Goal: Information Seeking & Learning: Learn about a topic

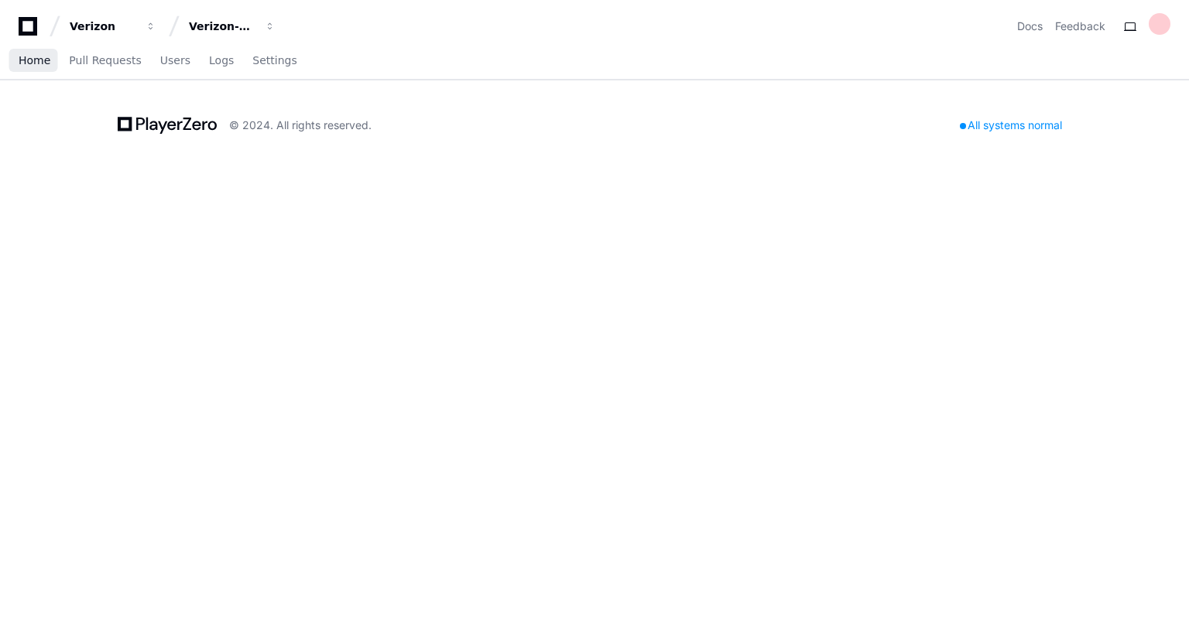
click at [35, 63] on span "Home" at bounding box center [35, 60] width 32 height 9
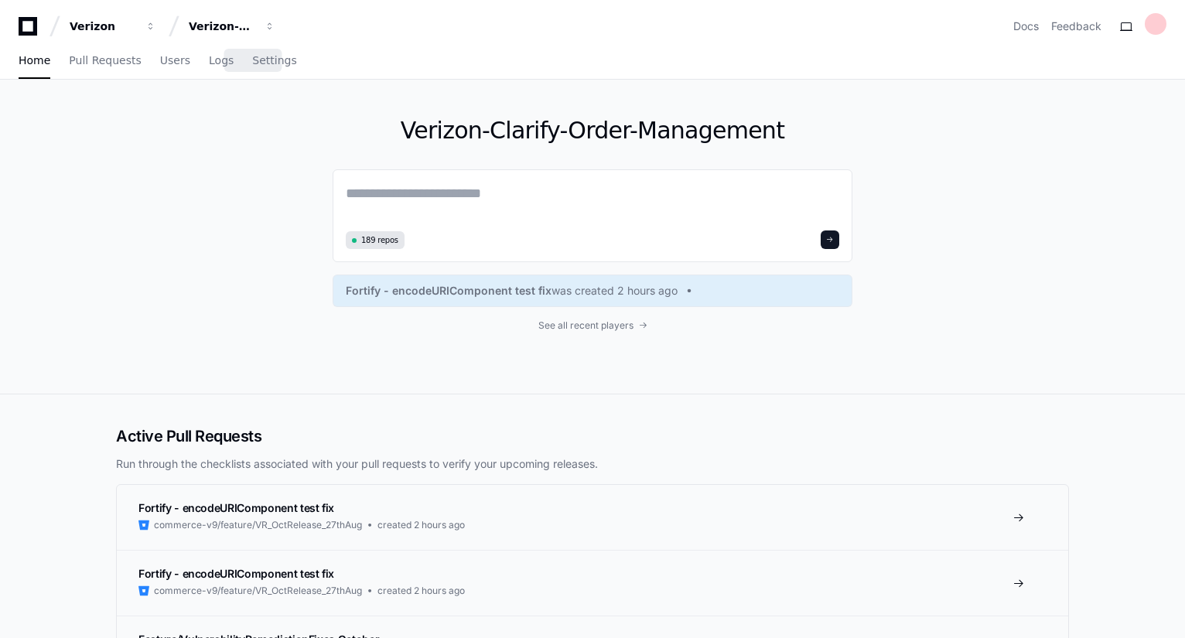
click at [260, 65] on span "Settings" at bounding box center [274, 60] width 44 height 9
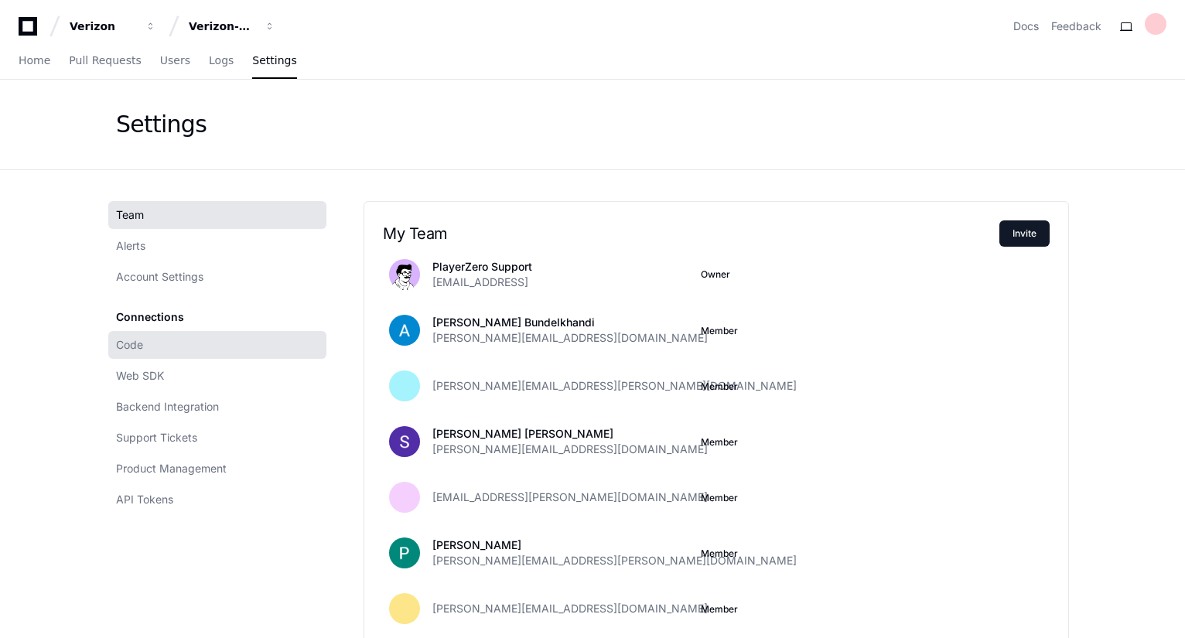
click at [159, 343] on link "Code" at bounding box center [217, 345] width 218 height 28
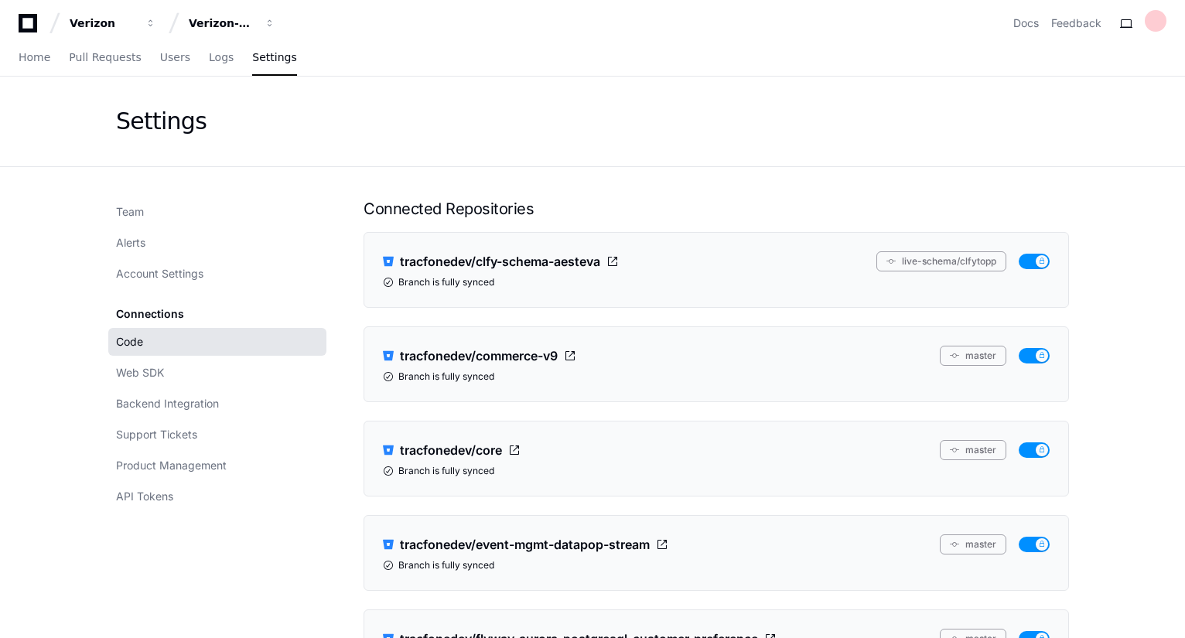
scroll to position [0, 0]
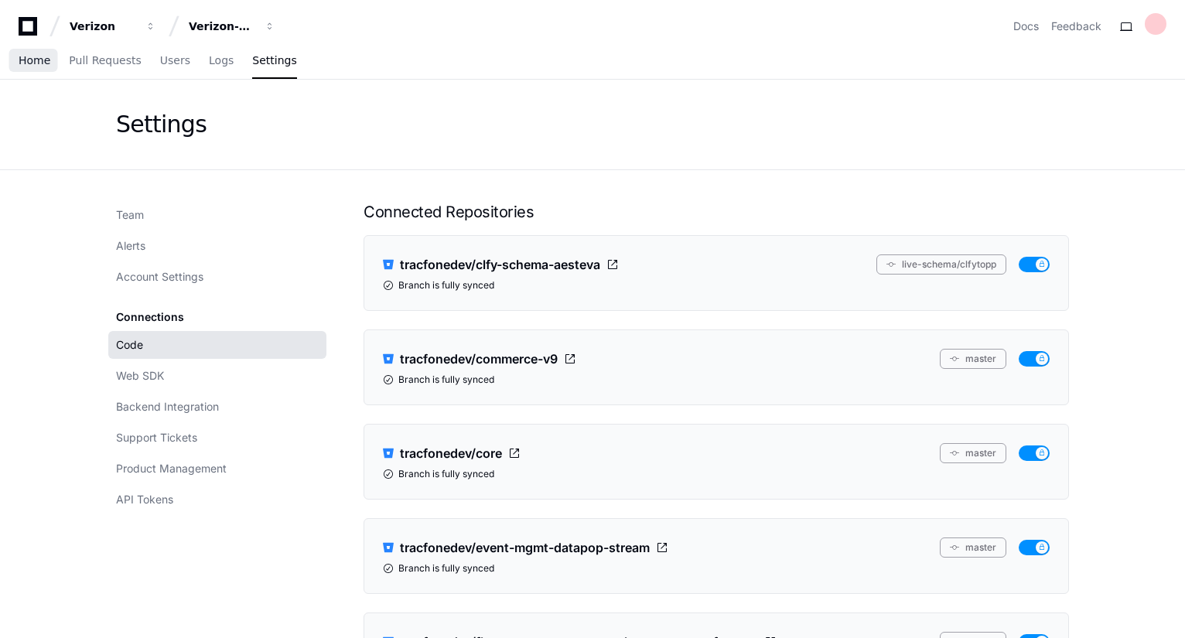
click at [25, 56] on span "Home" at bounding box center [35, 60] width 32 height 9
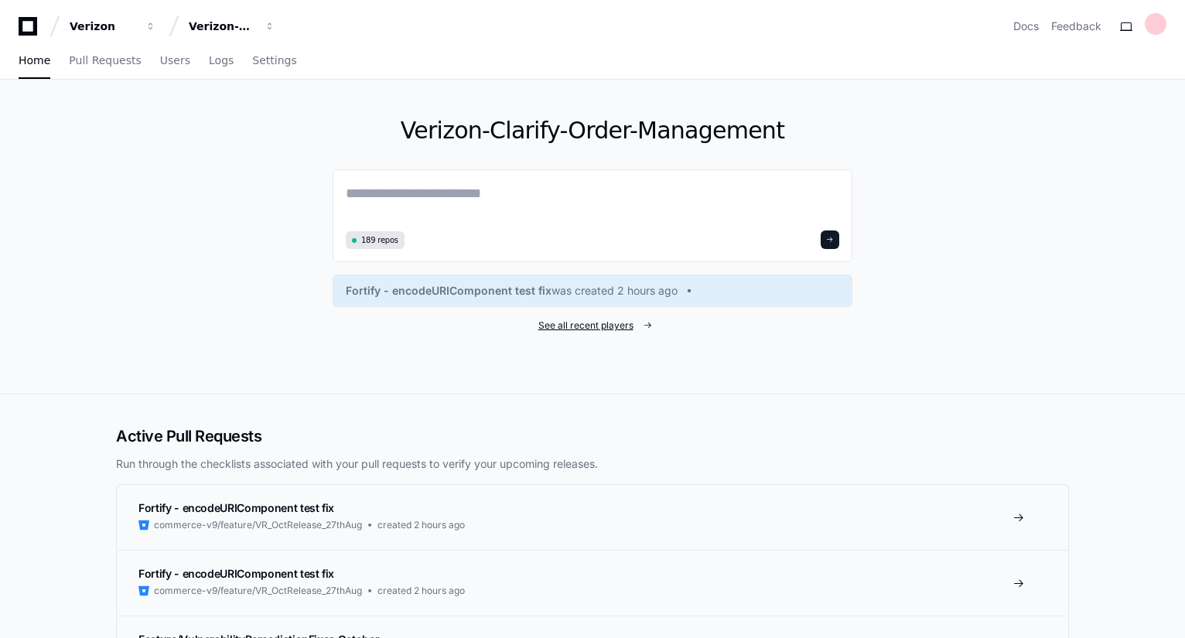
click at [604, 326] on span "See all recent players" at bounding box center [586, 326] width 95 height 12
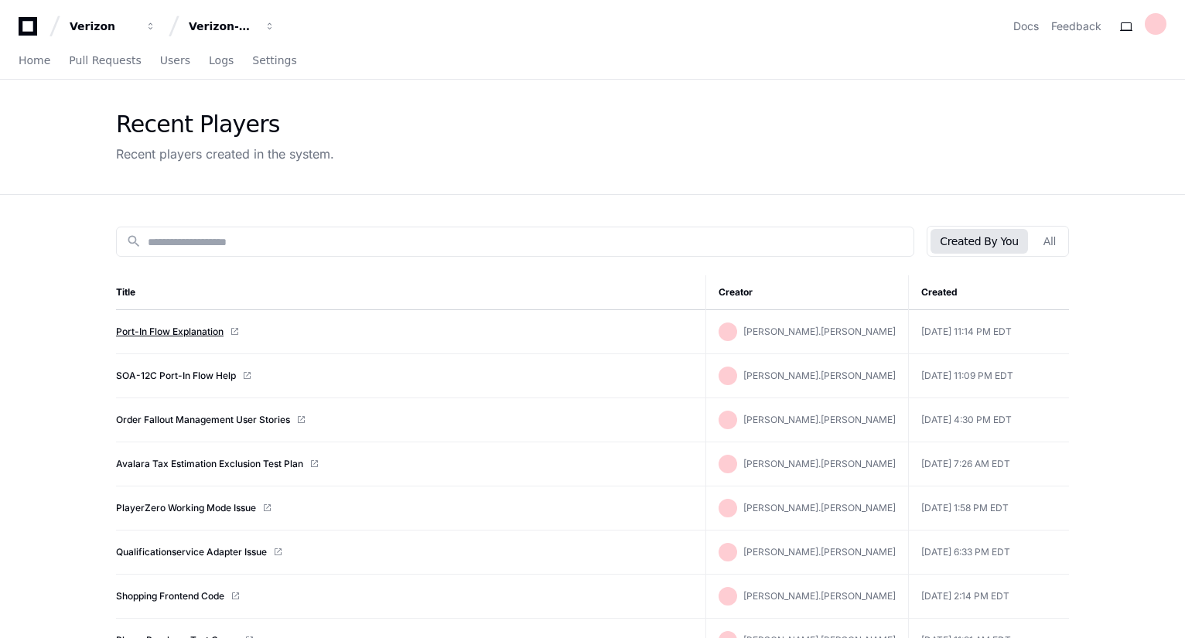
click at [198, 326] on link "Port-In Flow Explanation" at bounding box center [170, 332] width 108 height 12
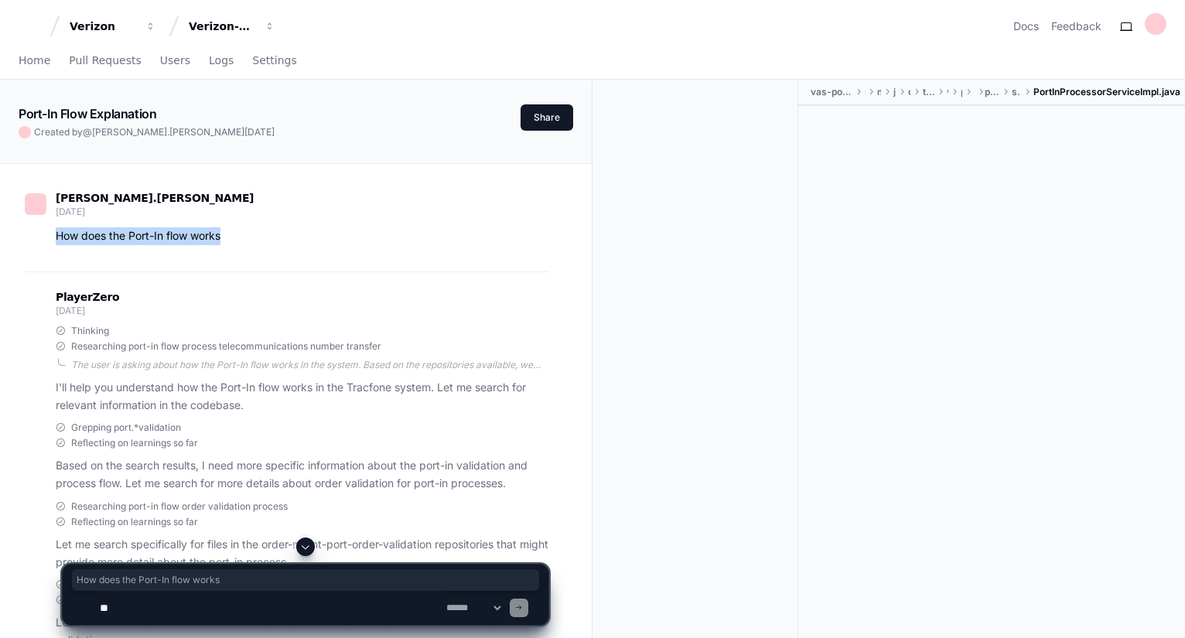
drag, startPoint x: 248, startPoint y: 235, endPoint x: 53, endPoint y: 234, distance: 195.0
click at [53, 234] on div "How does the Port-In flow works" at bounding box center [287, 236] width 524 height 18
click at [303, 245] on div "aniruddha.bidkar 3 days ago How does the Port-In flow works" at bounding box center [287, 222] width 524 height 98
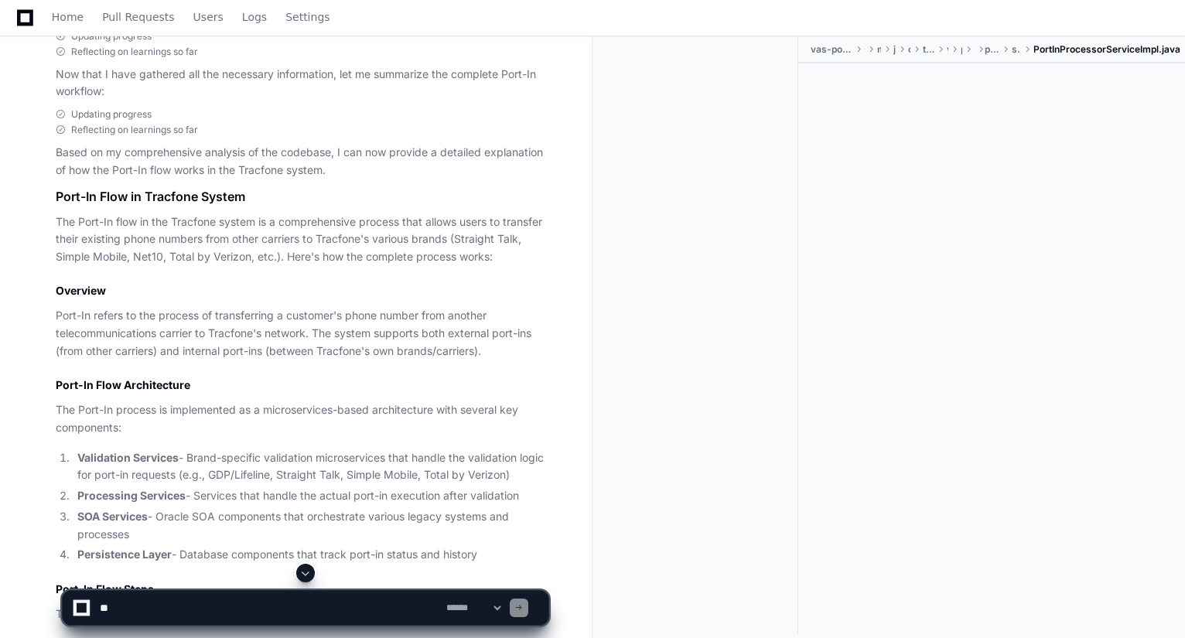
scroll to position [1207, 0]
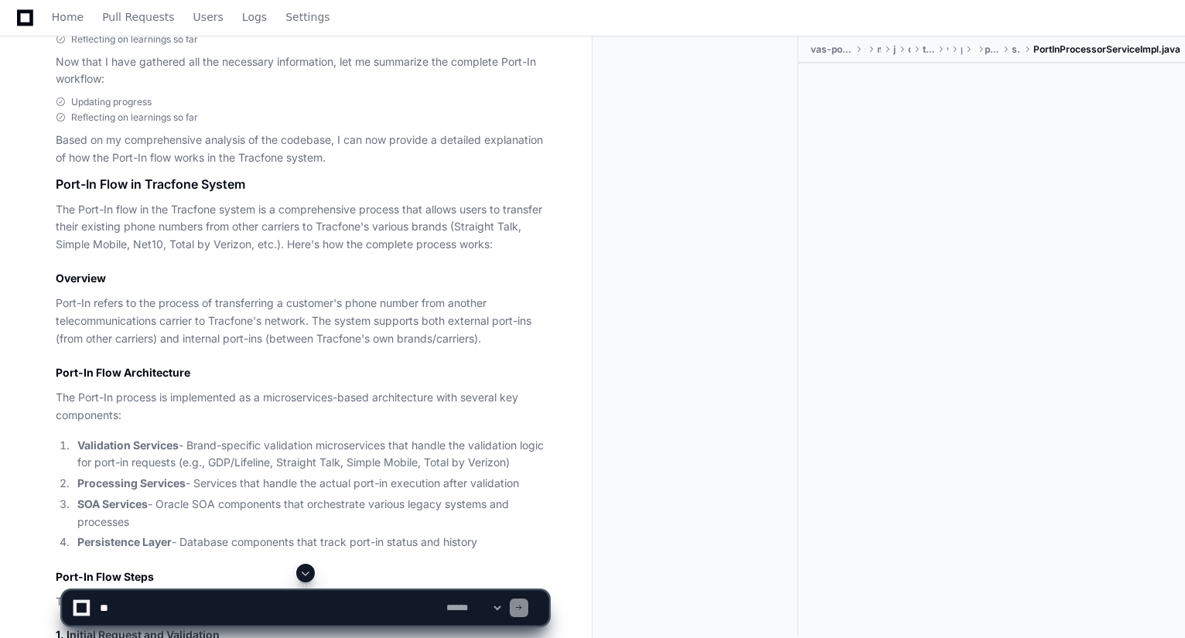
click at [303, 245] on p "The Port-In flow in the Tracfone system is a comprehensive process that allows …" at bounding box center [302, 227] width 493 height 53
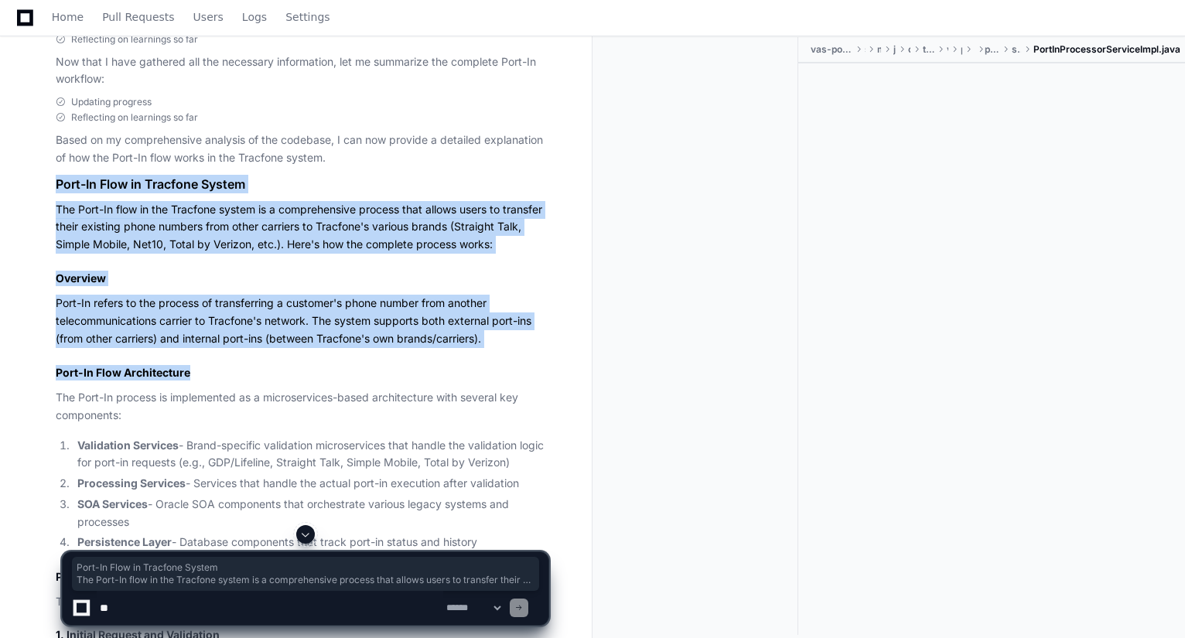
drag, startPoint x: 56, startPoint y: 195, endPoint x: 241, endPoint y: 387, distance: 266.5
click at [370, 191] on h1 "Port-In Flow in Tracfone System" at bounding box center [302, 184] width 493 height 19
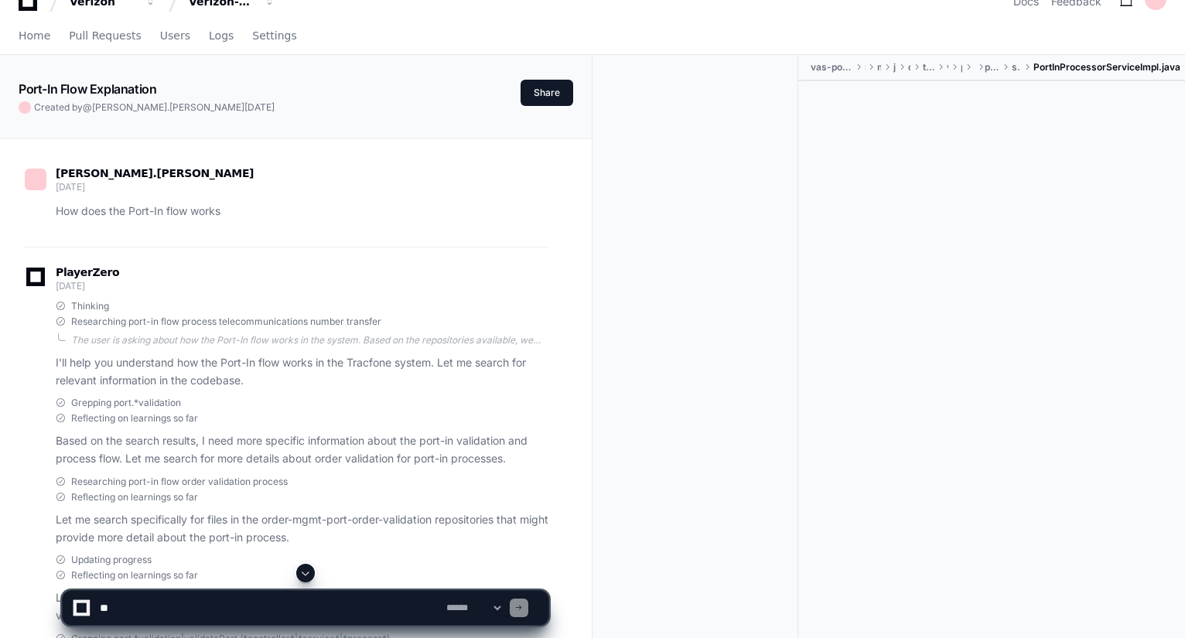
scroll to position [0, 0]
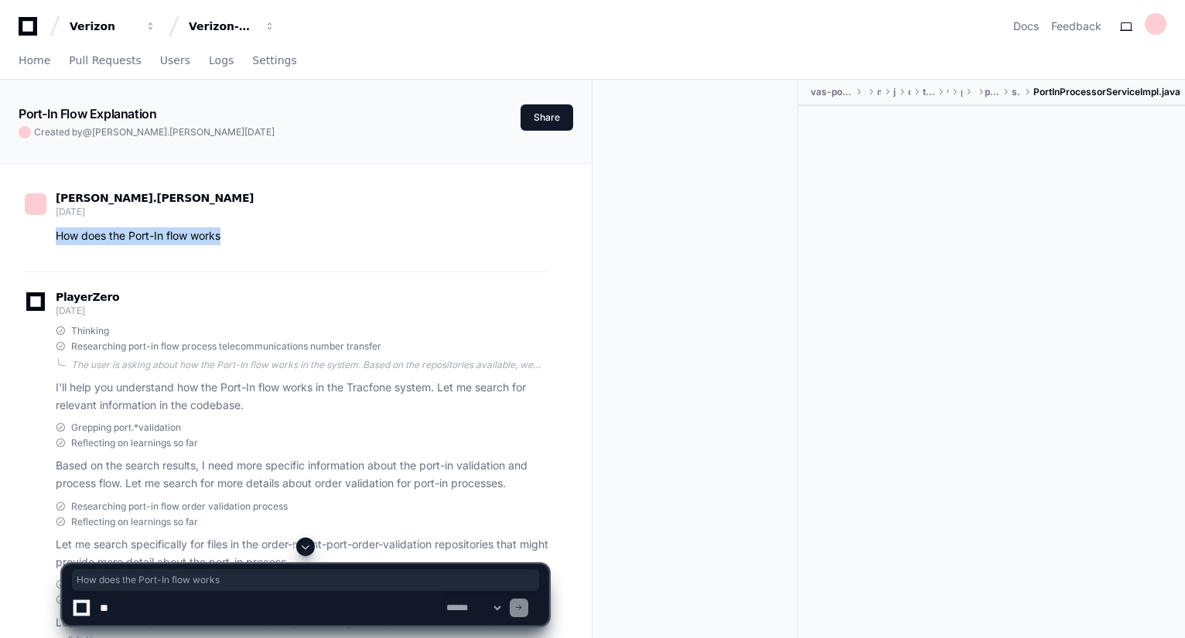
drag, startPoint x: 55, startPoint y: 232, endPoint x: 234, endPoint y: 234, distance: 178.8
click at [234, 234] on div "How does the Port-In flow works" at bounding box center [287, 236] width 524 height 18
click at [327, 248] on div "aniruddha.bidkar 3 days ago How does the Port-In flow works" at bounding box center [287, 222] width 524 height 98
click at [703, 293] on div at bounding box center [701, 379] width 193 height 598
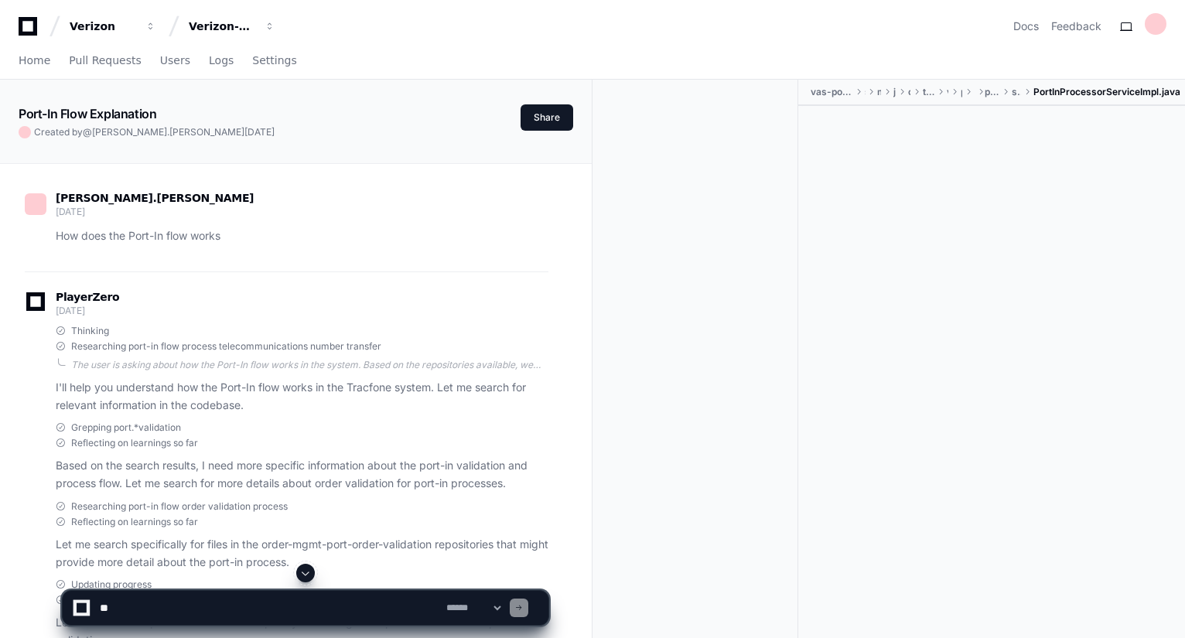
click at [681, 296] on div at bounding box center [701, 379] width 193 height 598
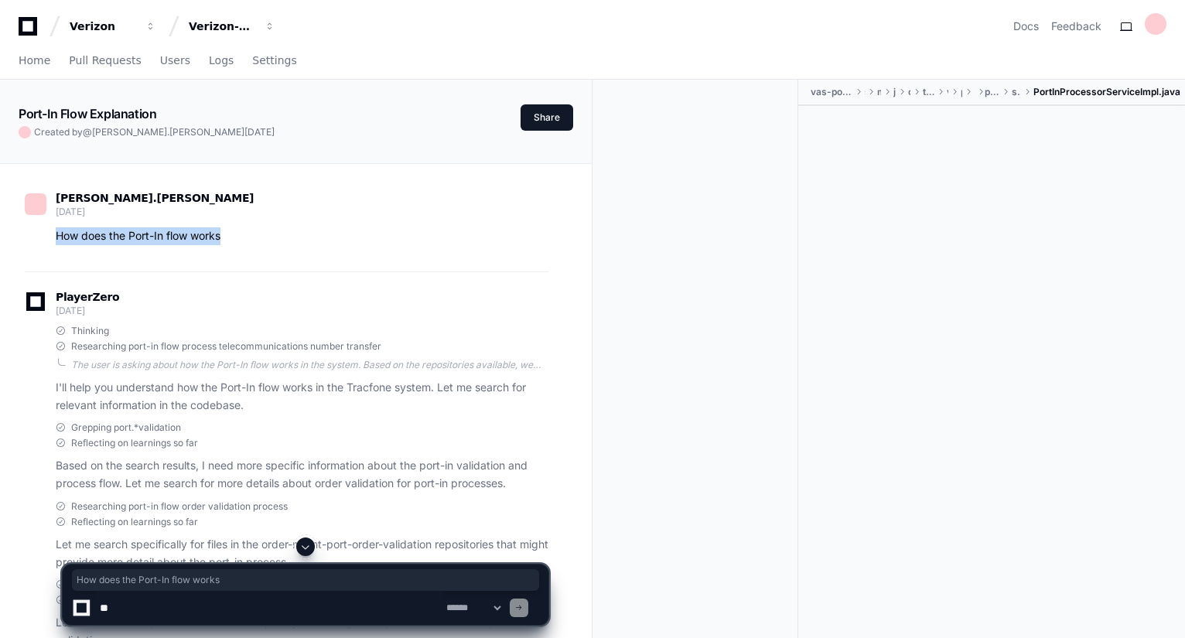
drag, startPoint x: 58, startPoint y: 235, endPoint x: 240, endPoint y: 235, distance: 181.8
click at [240, 235] on p "How does the Port-In flow works" at bounding box center [302, 236] width 493 height 18
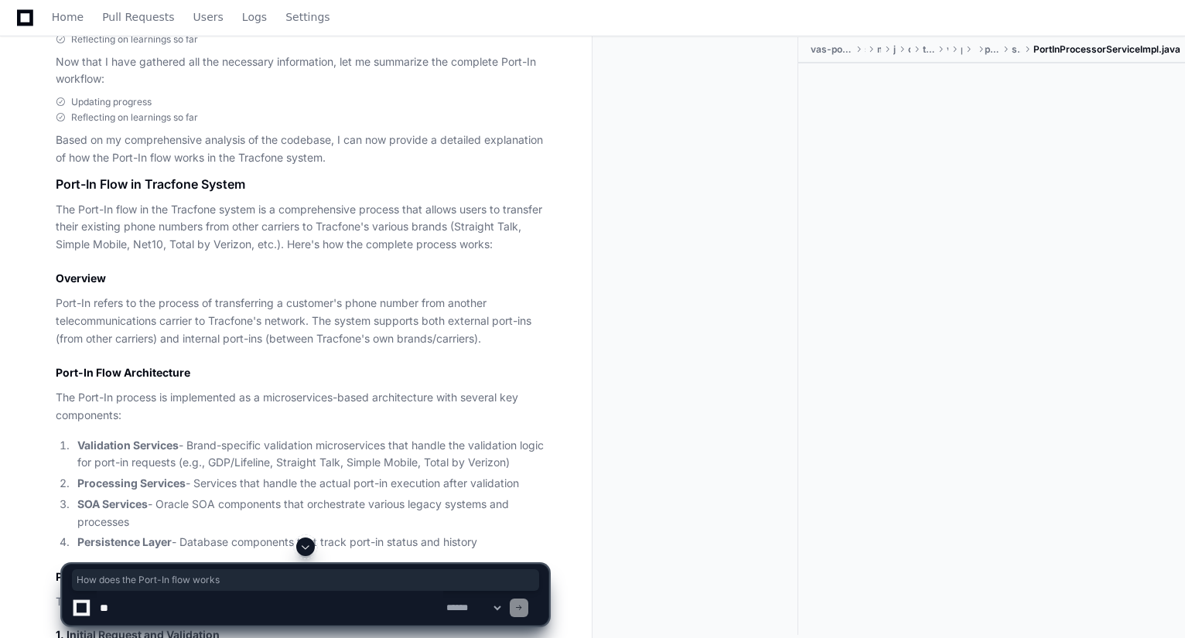
scroll to position [1238, 0]
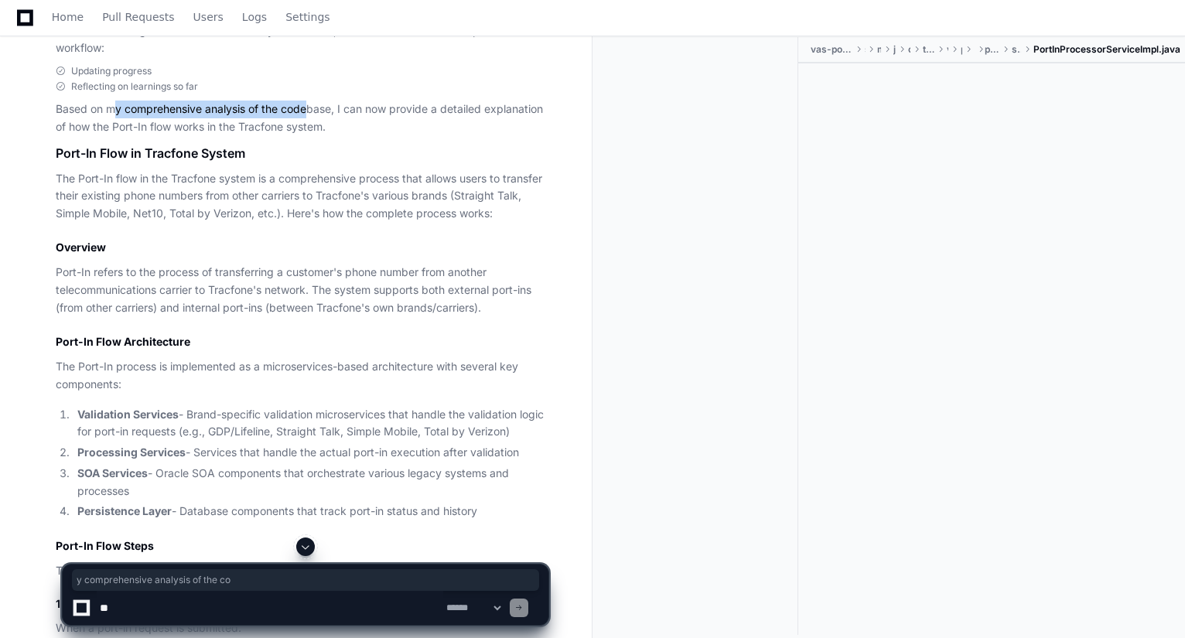
drag, startPoint x: 113, startPoint y: 124, endPoint x: 309, endPoint y: 133, distance: 196.0
click at [309, 133] on p "Based on my comprehensive analysis of the codebase, I can now provide a detaile…" at bounding box center [302, 119] width 493 height 36
click at [289, 197] on p "The Port-In flow in the Tracfone system is a comprehensive process that allows …" at bounding box center [302, 196] width 493 height 53
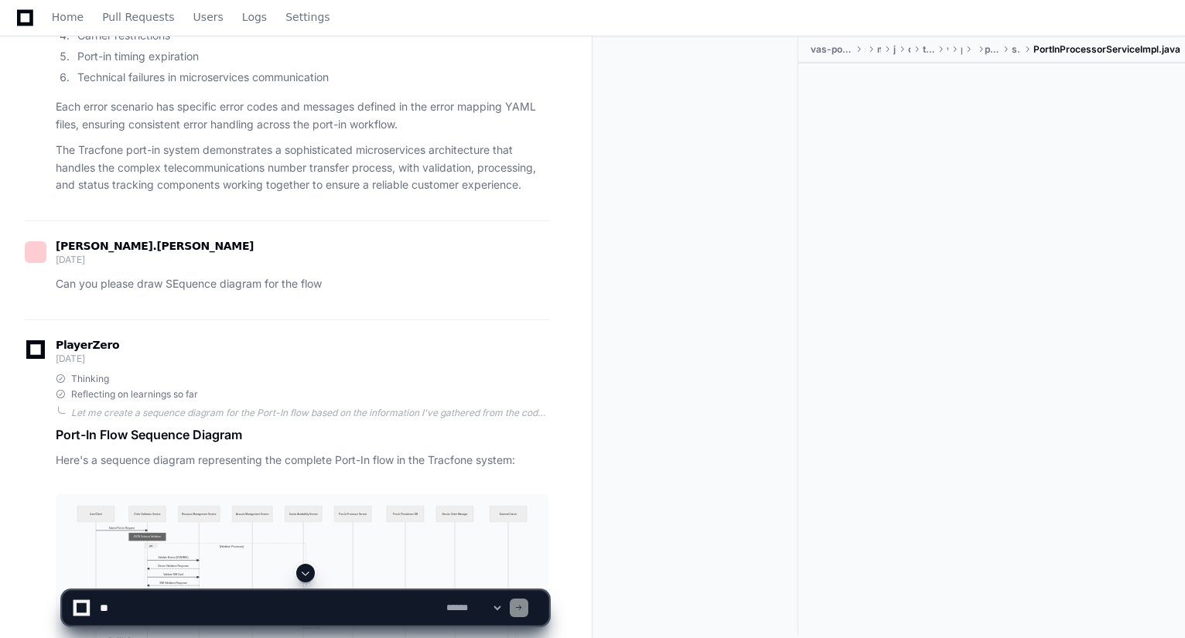
scroll to position [3714, 0]
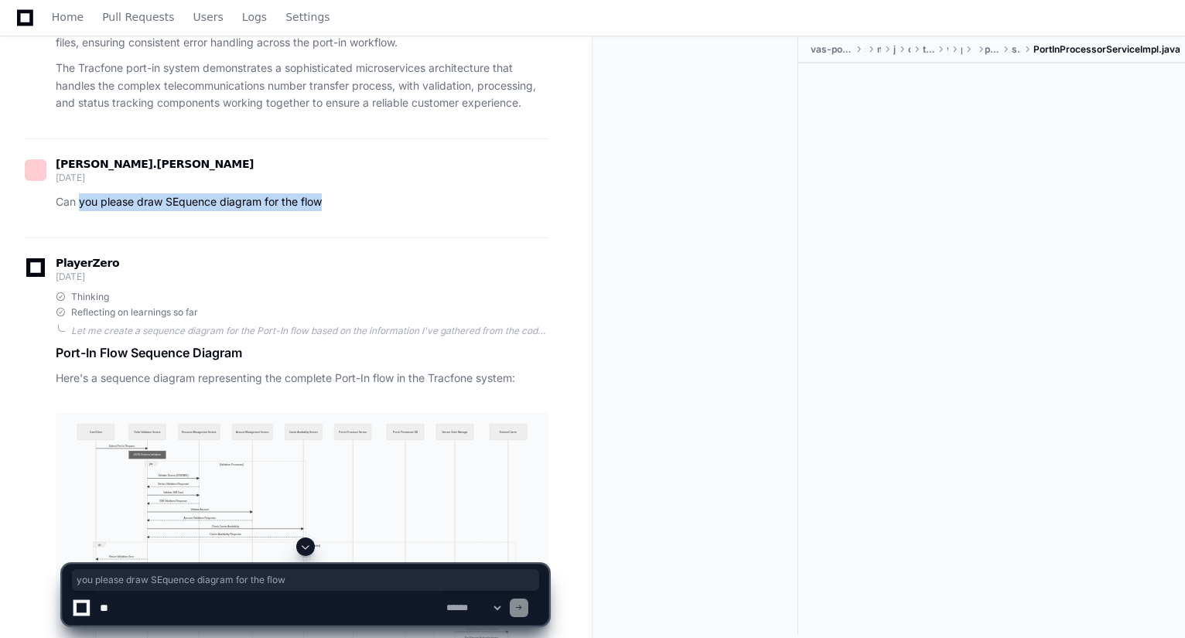
drag, startPoint x: 80, startPoint y: 245, endPoint x: 333, endPoint y: 238, distance: 252.4
click at [333, 238] on div "aniruddha.bidkar 3 days ago Can you please draw SEquence diagram for the flow" at bounding box center [287, 188] width 524 height 99
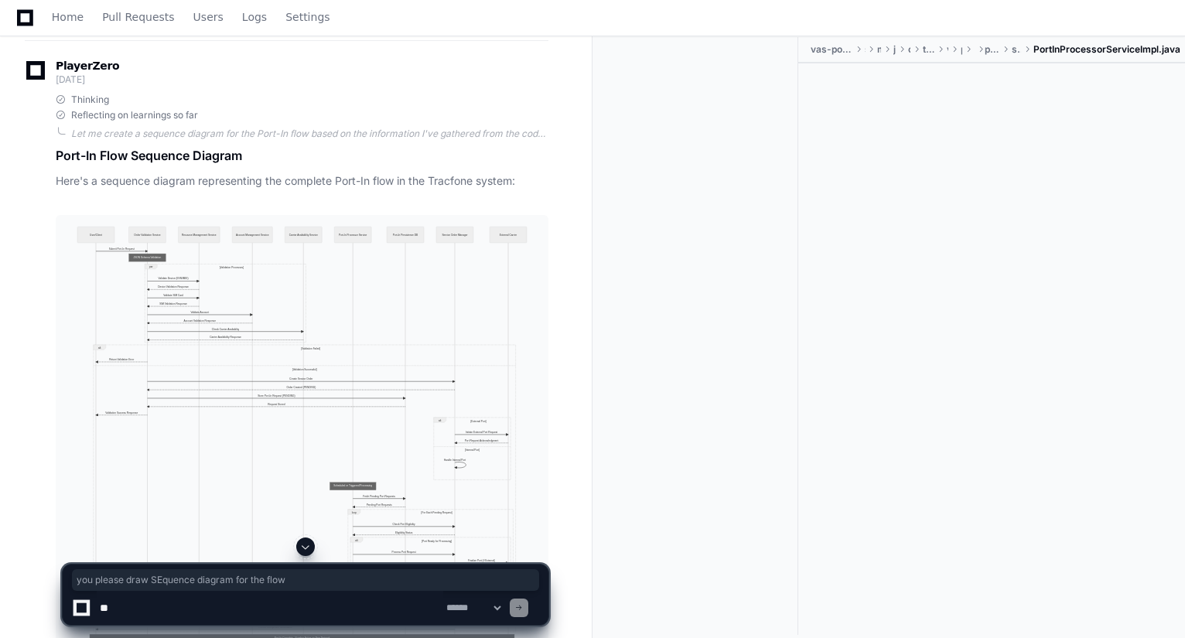
scroll to position [4024, 0]
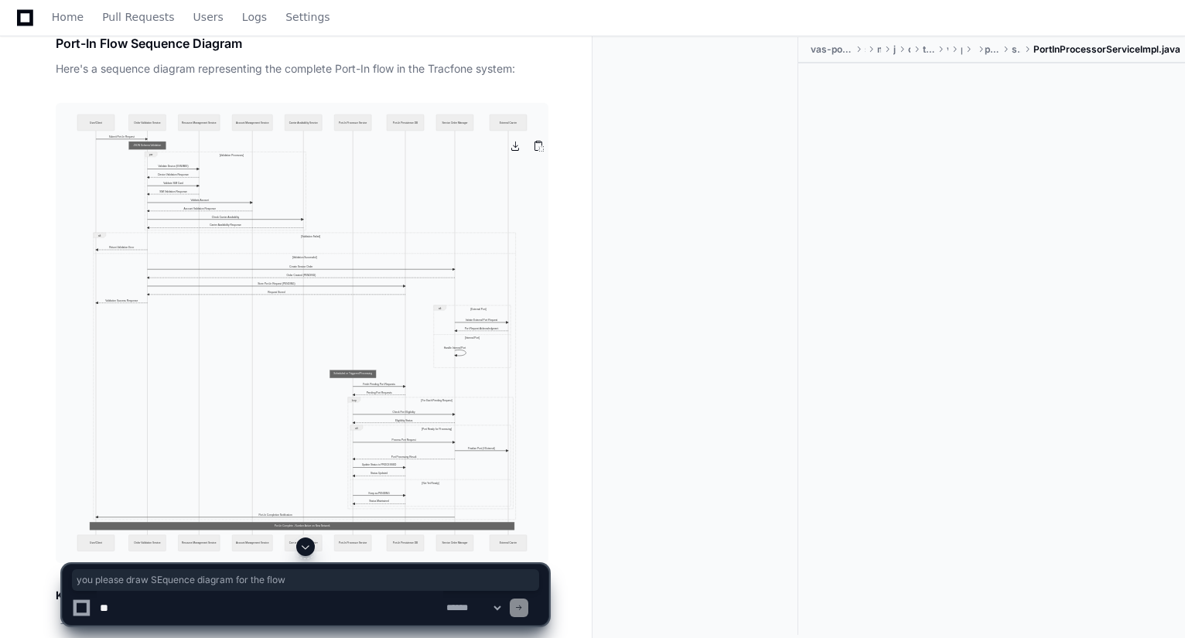
click at [347, 250] on img at bounding box center [302, 333] width 493 height 460
click at [625, 396] on div at bounding box center [701, 336] width 193 height 598
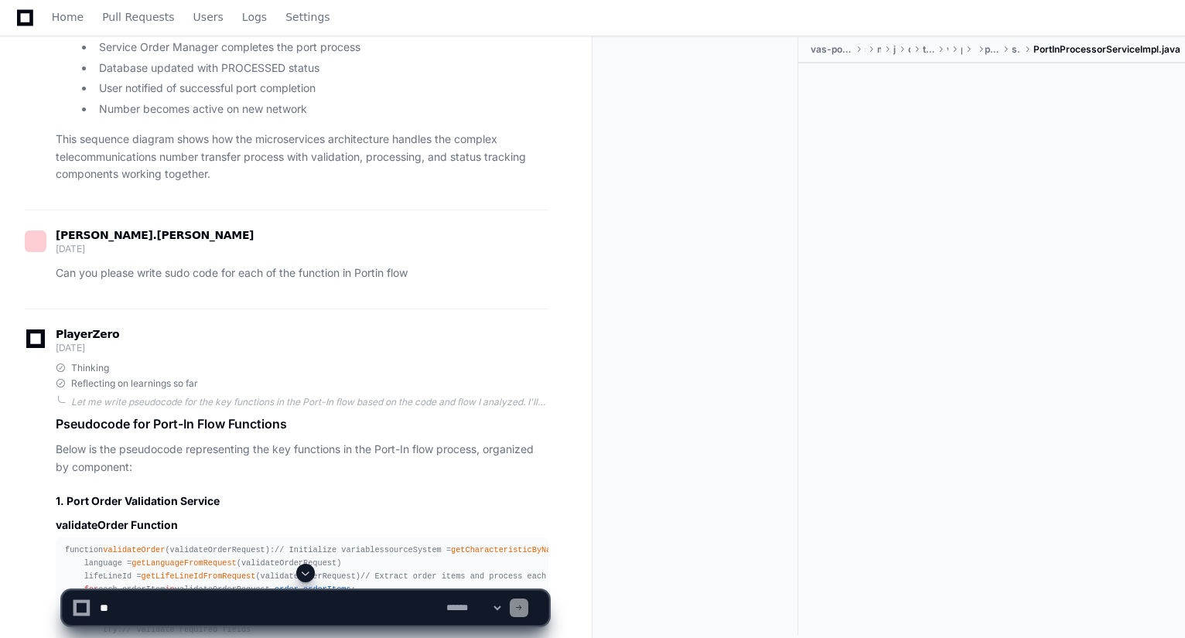
scroll to position [4921, 0]
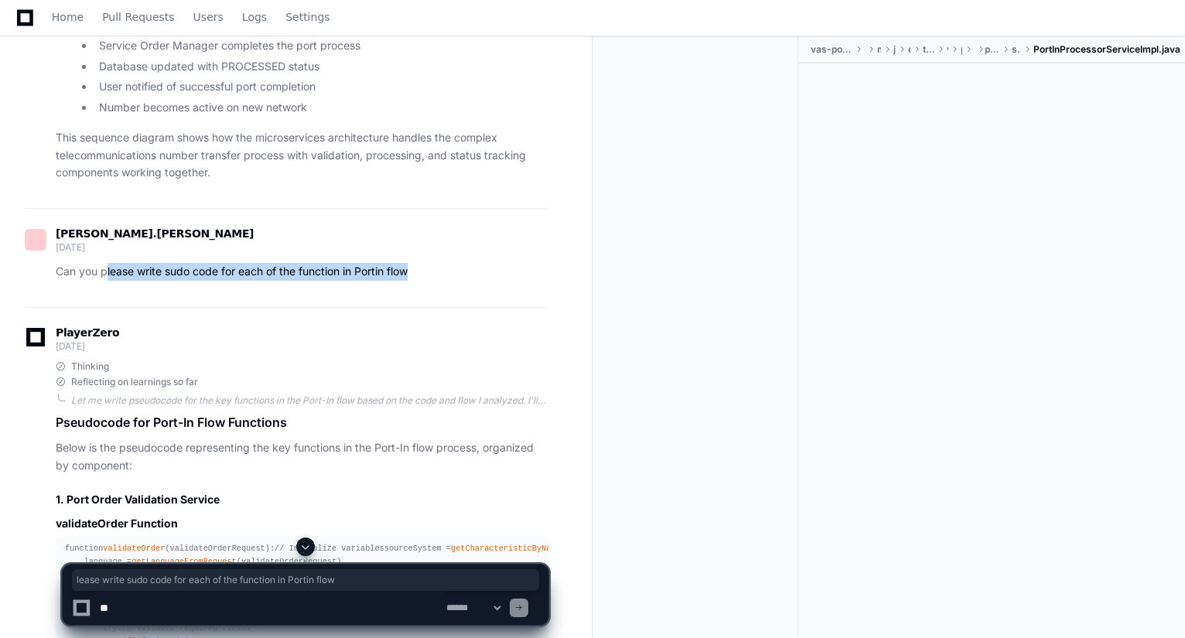
drag, startPoint x: 105, startPoint y: 303, endPoint x: 419, endPoint y: 310, distance: 314.2
click at [417, 281] on p "Can you please write sudo code for each of the function in Portin flow" at bounding box center [302, 272] width 493 height 18
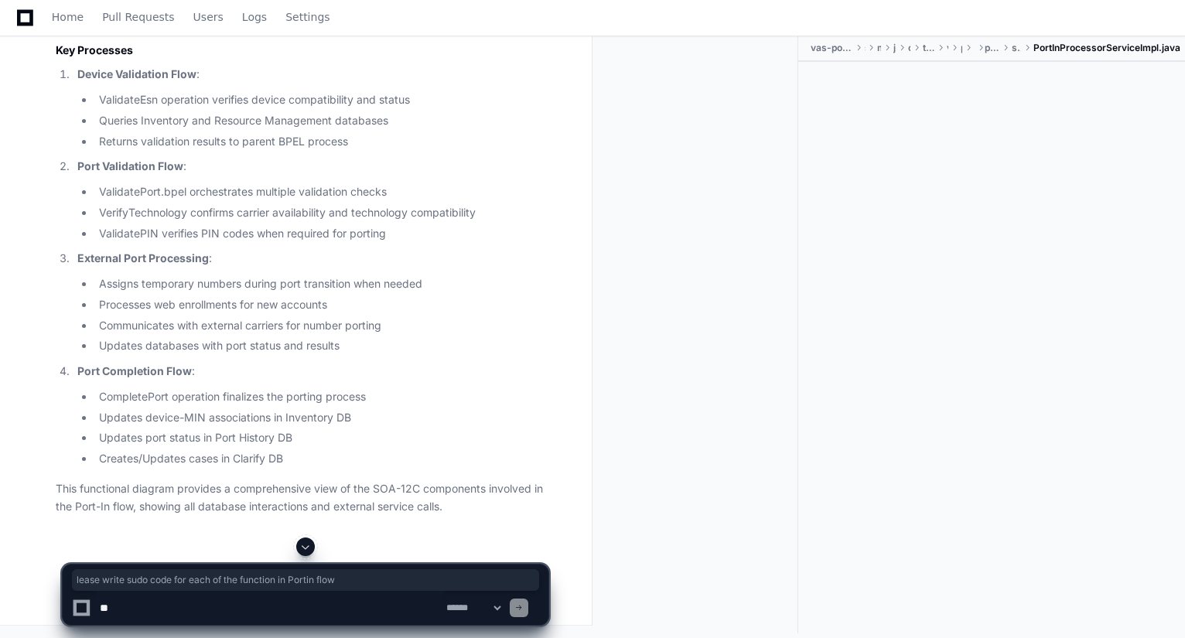
scroll to position [9936, 0]
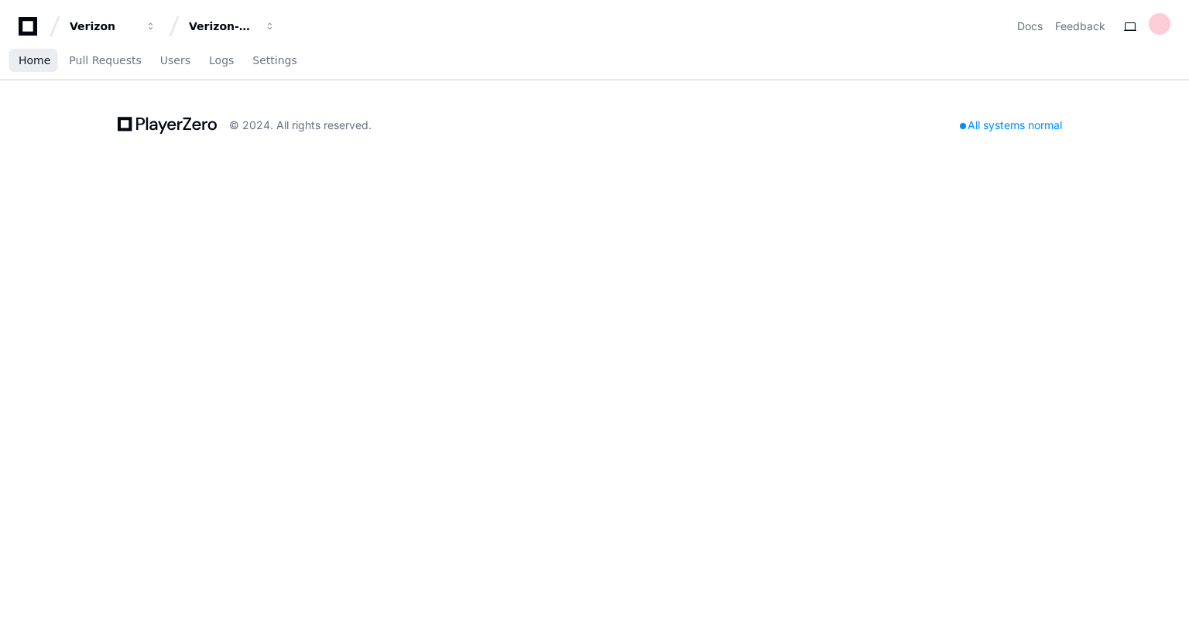
click at [31, 56] on span "Home" at bounding box center [35, 60] width 32 height 9
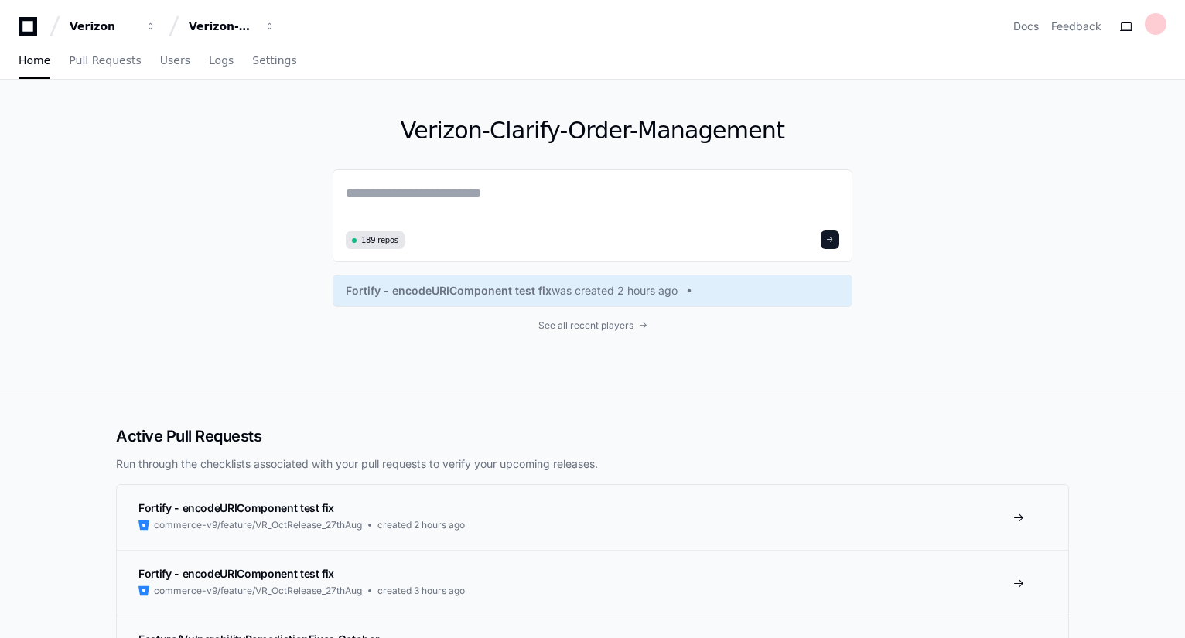
click at [961, 265] on div "Verizon-Clarify-Order-Management 189 repos Fortify - encodeURIComponent test fi…" at bounding box center [592, 237] width 990 height 314
click at [253, 56] on span "Settings" at bounding box center [274, 60] width 44 height 9
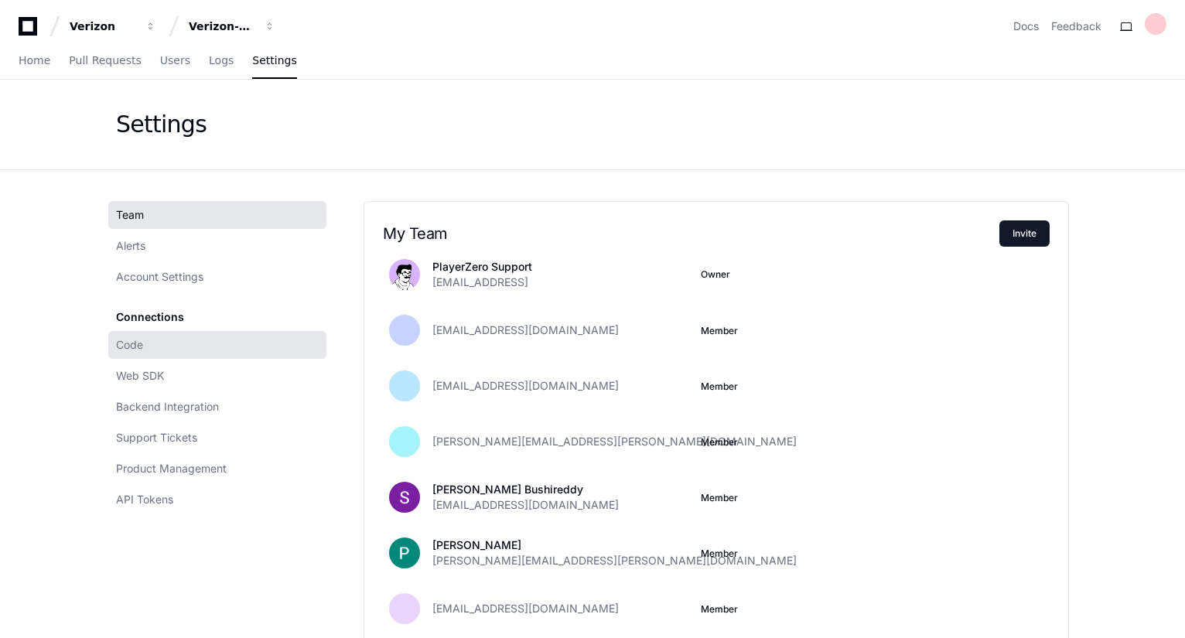
click at [140, 349] on span "Code" at bounding box center [129, 344] width 27 height 15
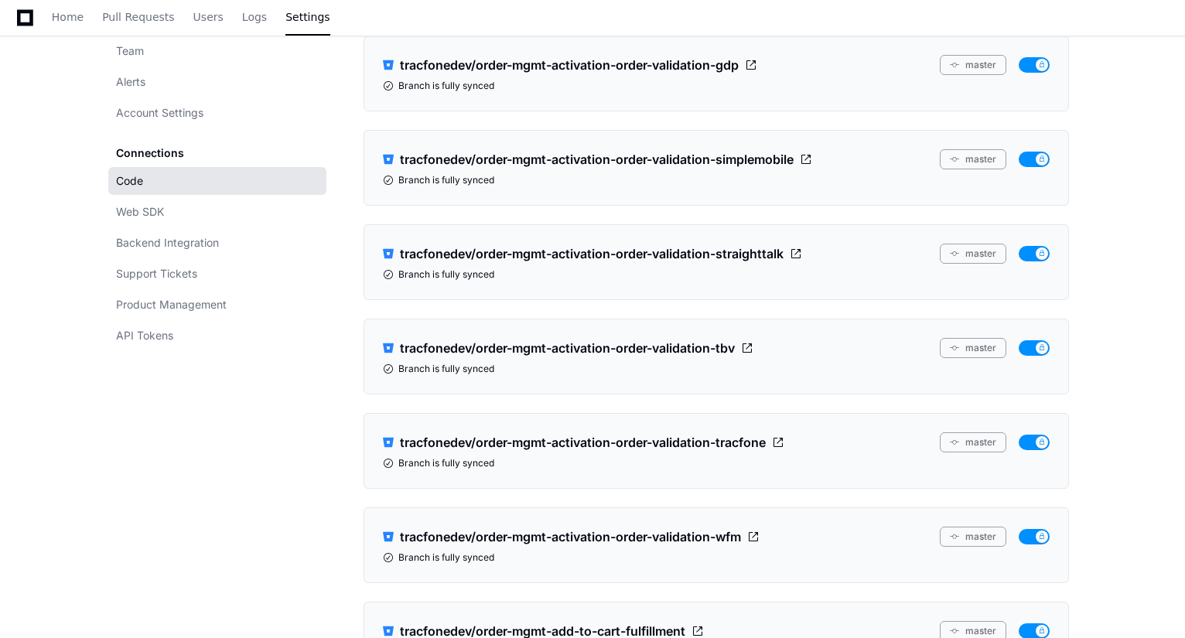
scroll to position [1145, 0]
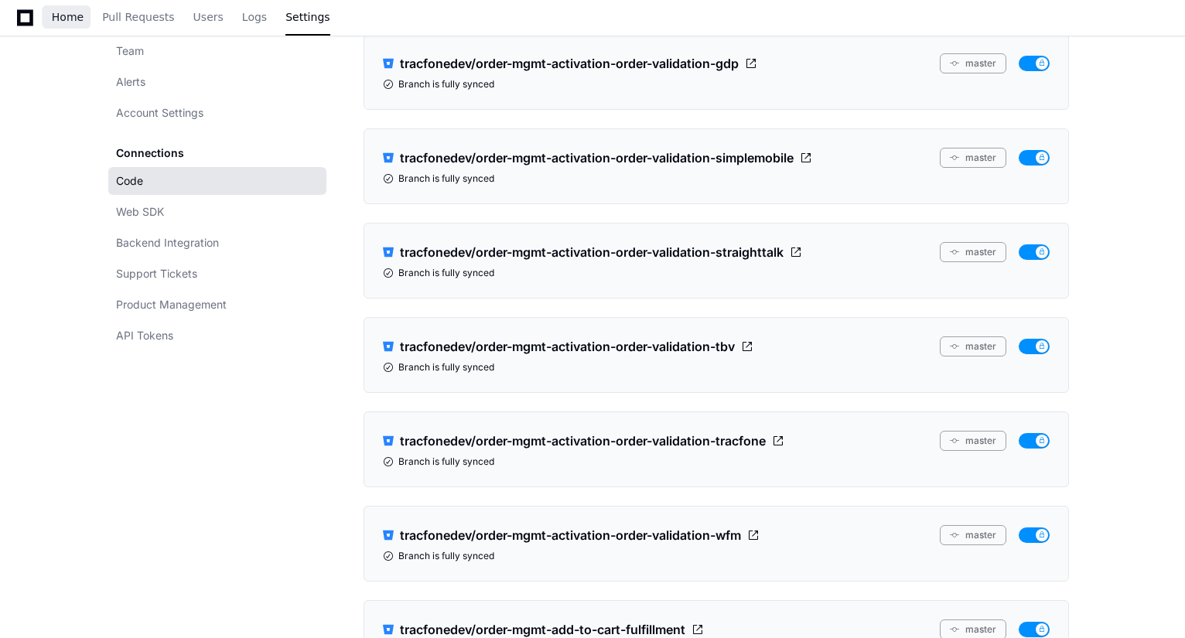
click at [66, 12] on span "Home" at bounding box center [68, 16] width 32 height 9
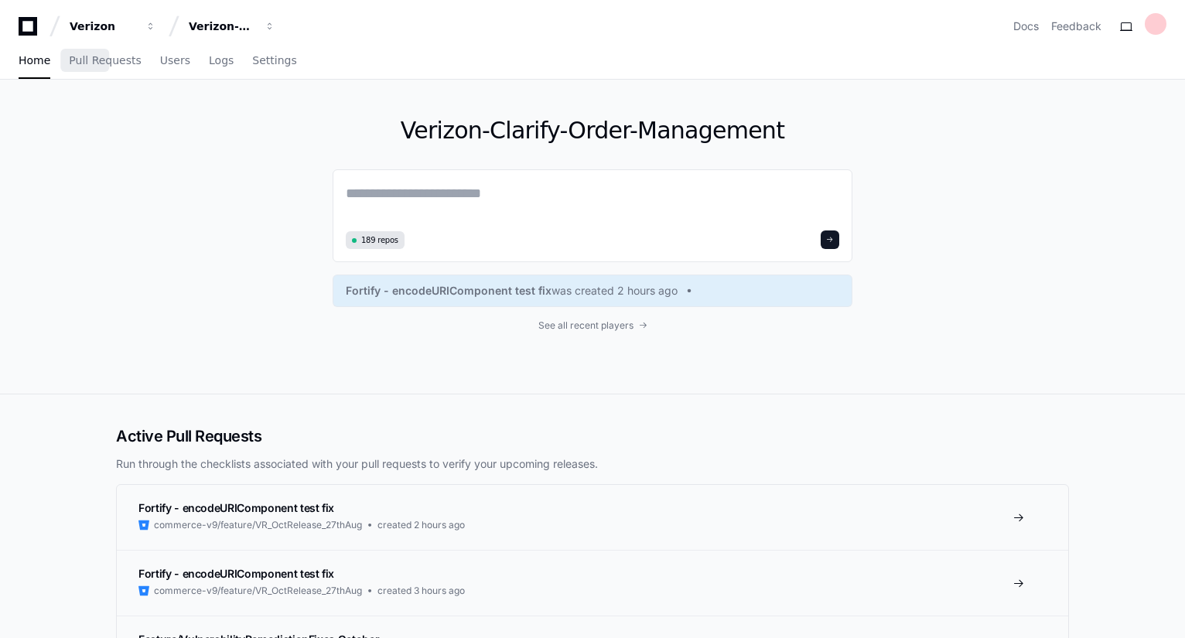
click at [1014, 292] on div "Verizon-Clarify-Order-Management 189 repos Fortify - encodeURIComponent test fi…" at bounding box center [592, 237] width 990 height 314
click at [274, 32] on button "Verizon-Clarify-Order-Management" at bounding box center [232, 26] width 99 height 28
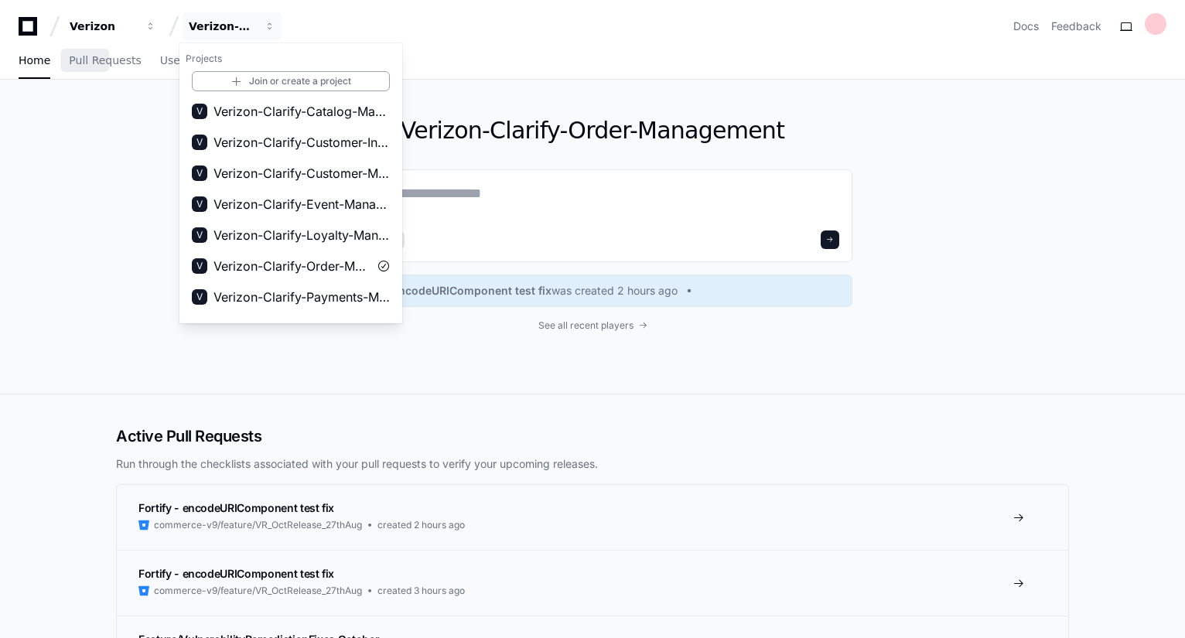
scroll to position [155, 0]
click at [301, 265] on span "Verizon-Clarify-Order-Management" at bounding box center [291, 267] width 155 height 19
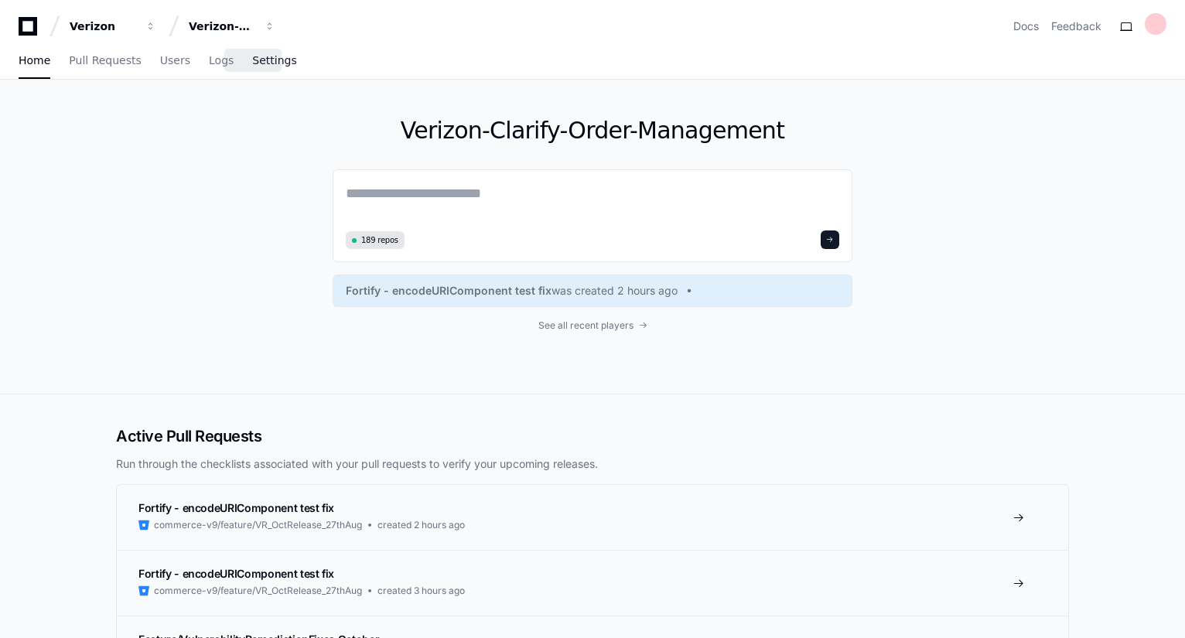
click at [258, 58] on span "Settings" at bounding box center [274, 60] width 44 height 9
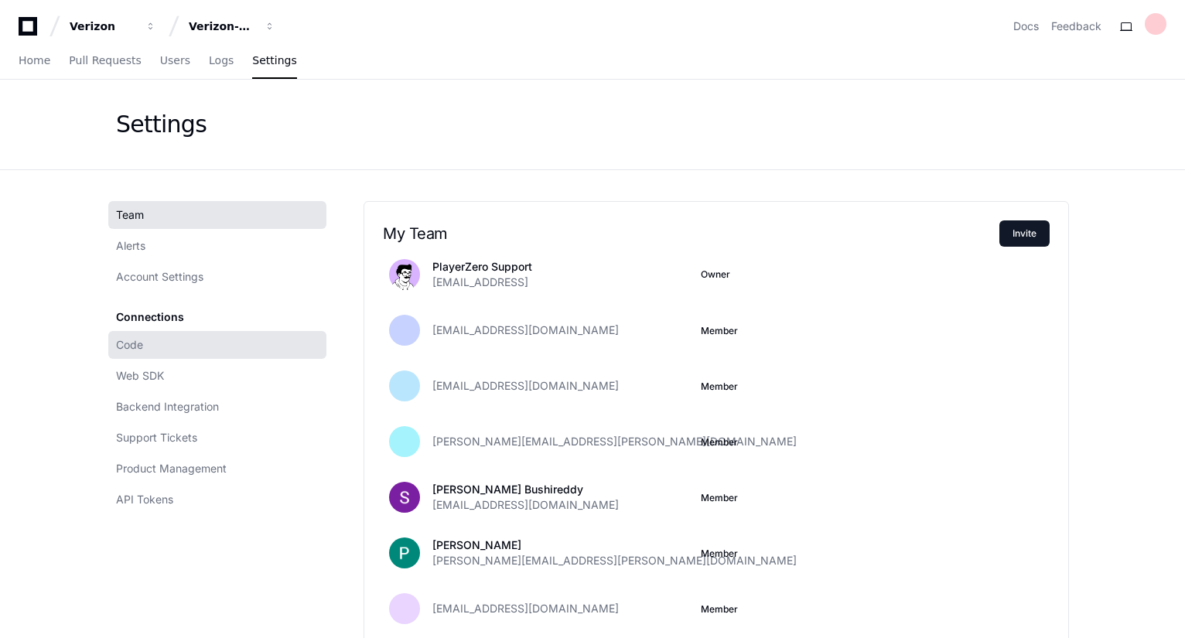
click at [152, 341] on link "Code" at bounding box center [217, 345] width 218 height 28
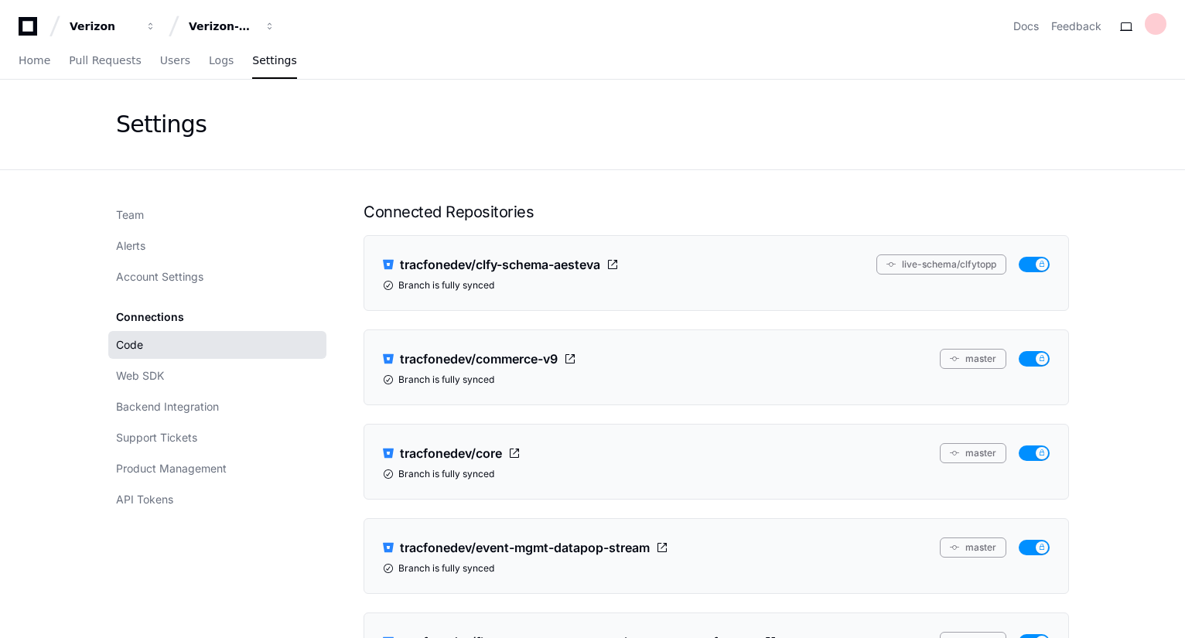
click at [28, 63] on span "Home" at bounding box center [35, 60] width 32 height 9
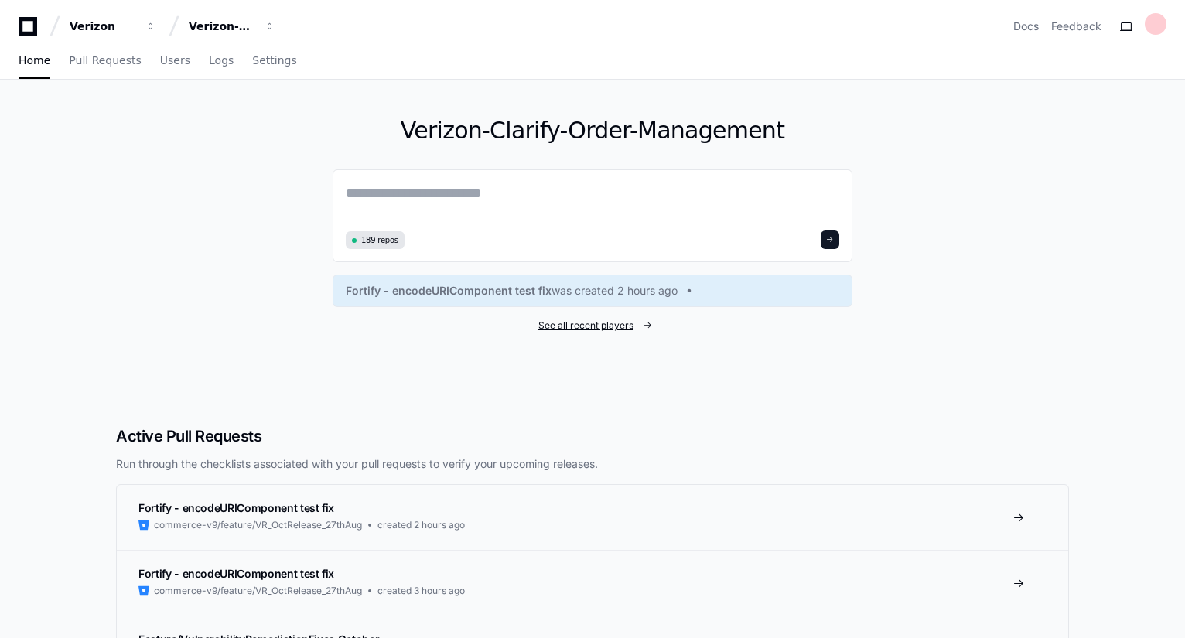
click at [603, 324] on span "See all recent players" at bounding box center [586, 326] width 95 height 12
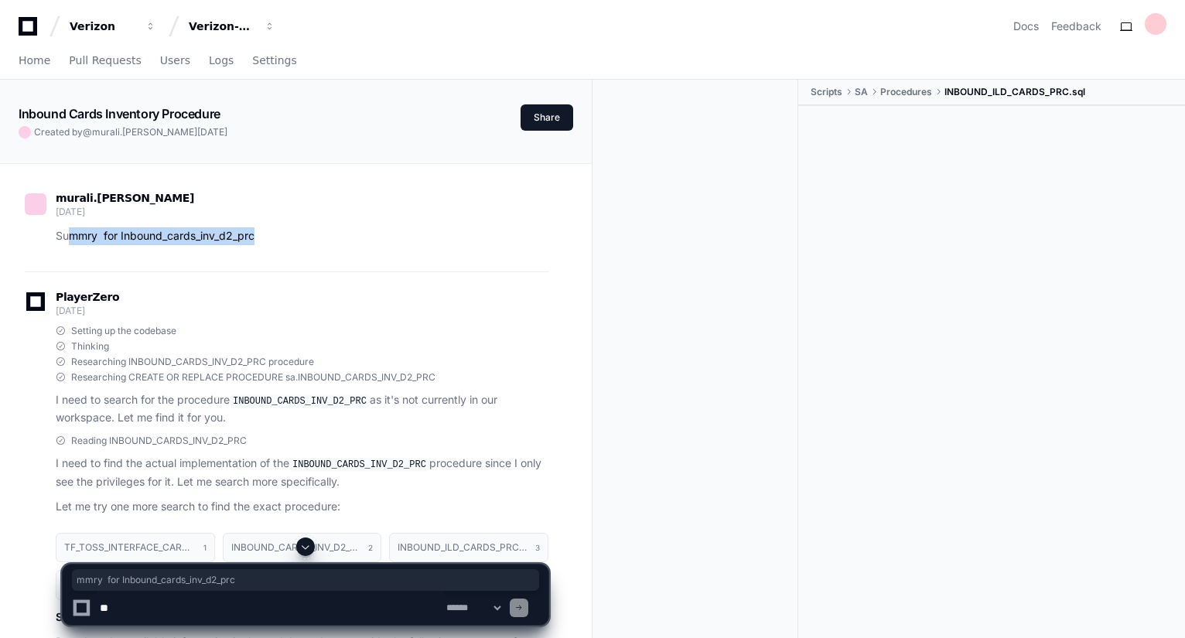
drag, startPoint x: 68, startPoint y: 236, endPoint x: 293, endPoint y: 222, distance: 225.6
click at [293, 222] on div "murali.[PERSON_NAME] [DATE] Summry for Inbound_cards_inv_d2_prc" at bounding box center [287, 219] width 524 height 52
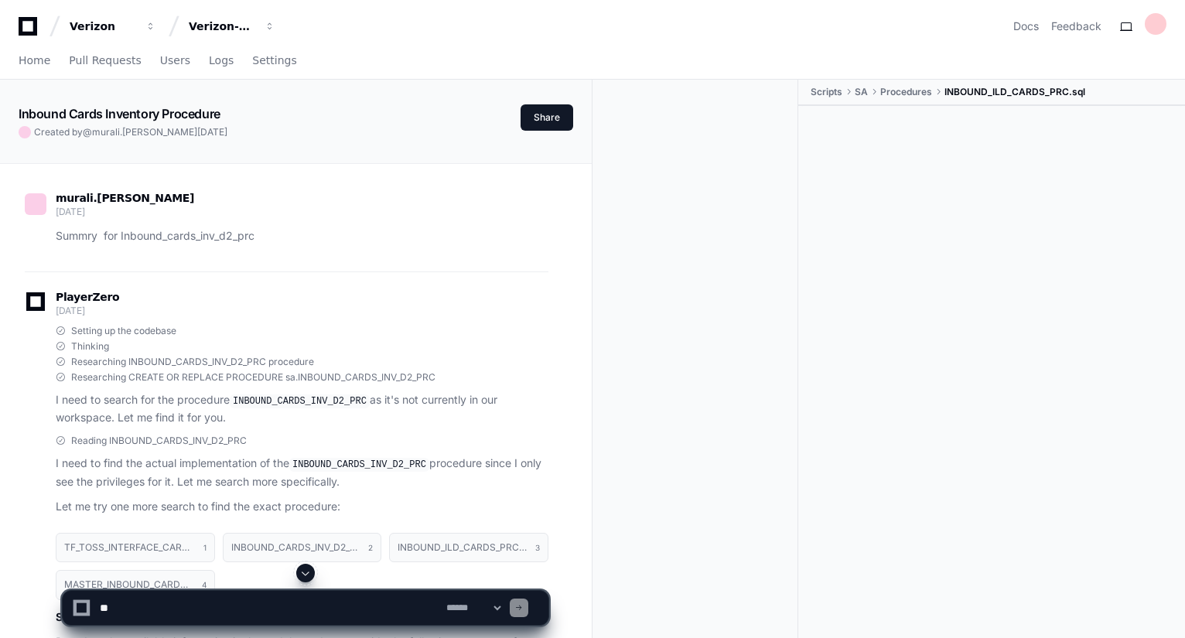
click at [408, 377] on span "Researching CREATE OR REPLACE PROCEDURE sa.INBOUND_CARDS_INV_D2_PRC" at bounding box center [253, 377] width 364 height 12
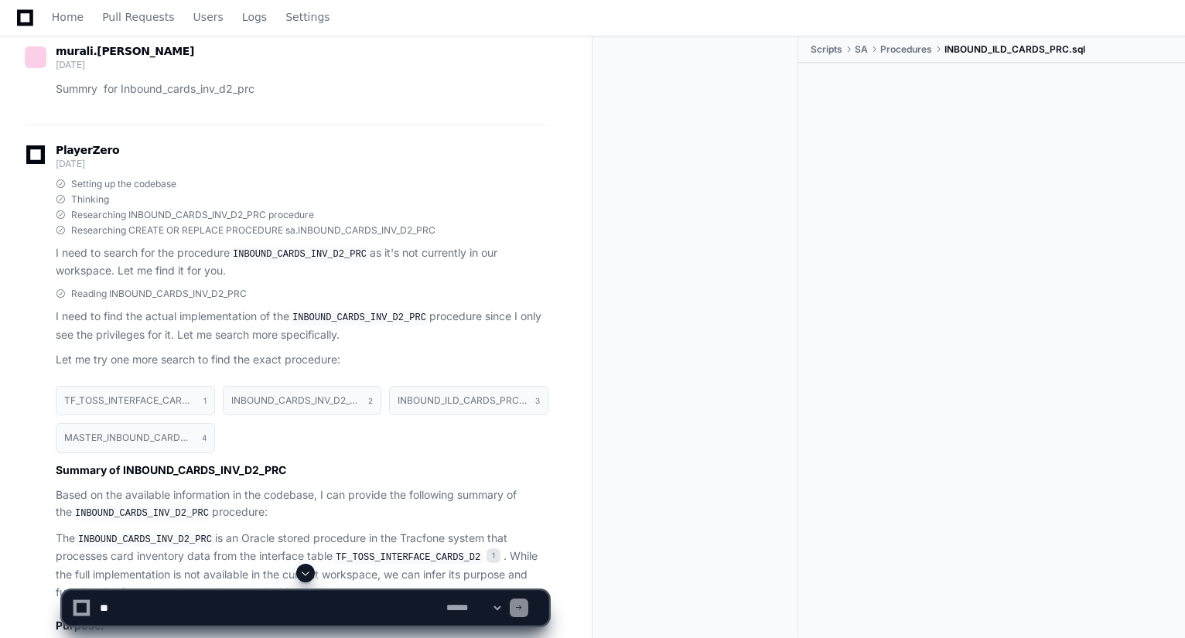
scroll to position [279, 0]
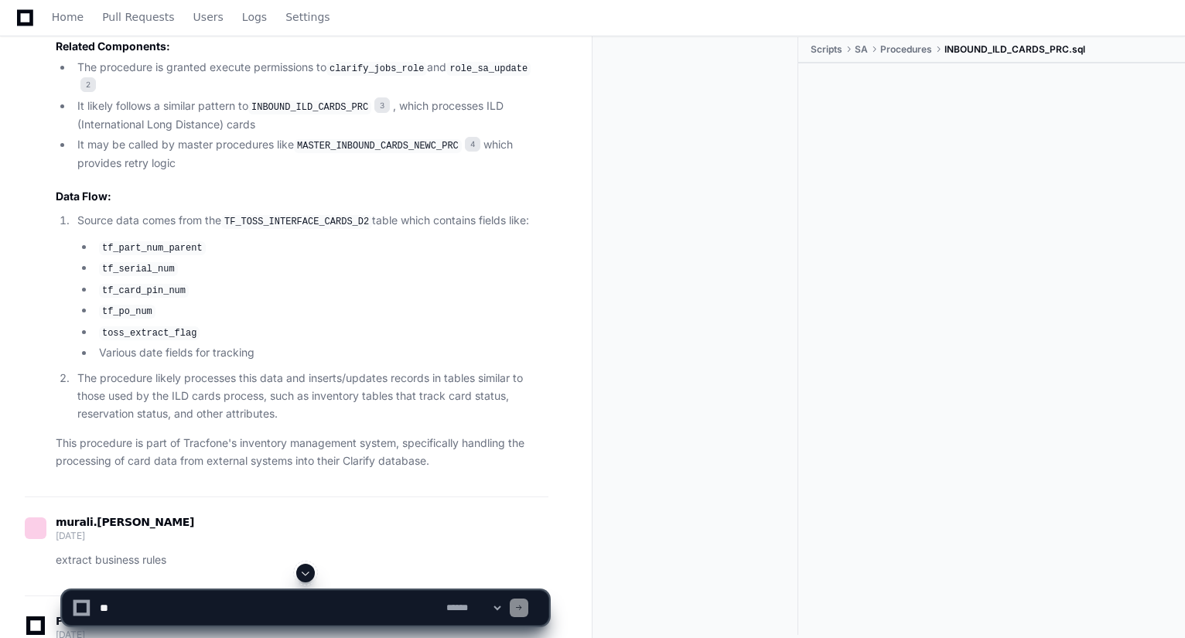
scroll to position [960, 0]
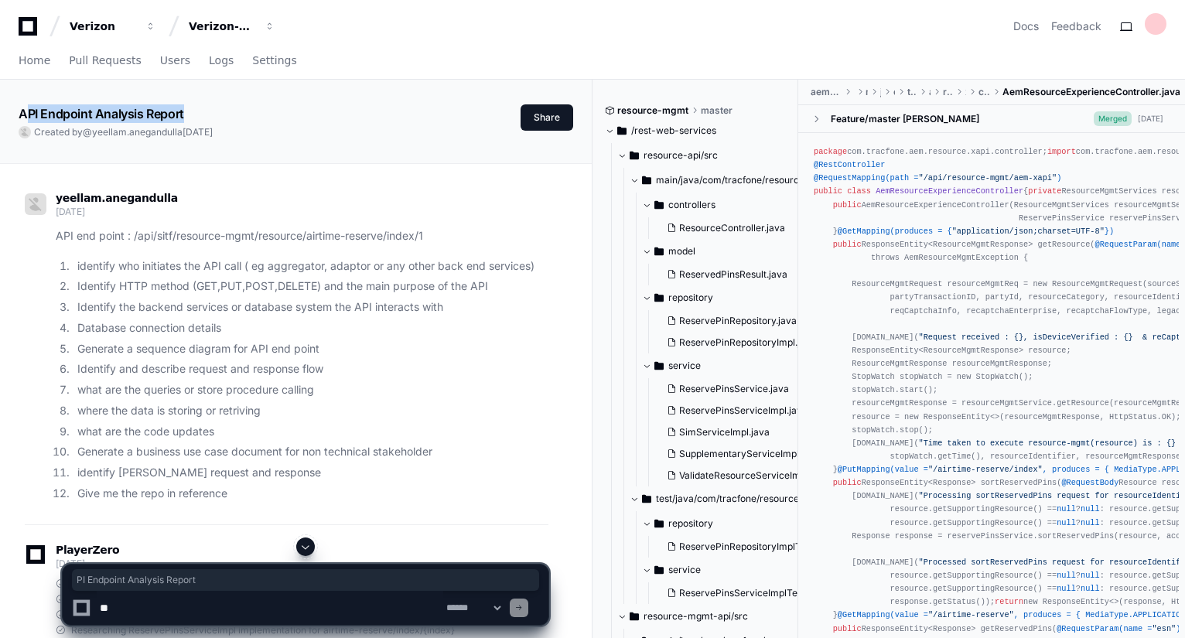
drag, startPoint x: 26, startPoint y: 113, endPoint x: 196, endPoint y: 110, distance: 169.5
click at [196, 110] on div "API Endpoint Analysis Report" at bounding box center [270, 113] width 502 height 19
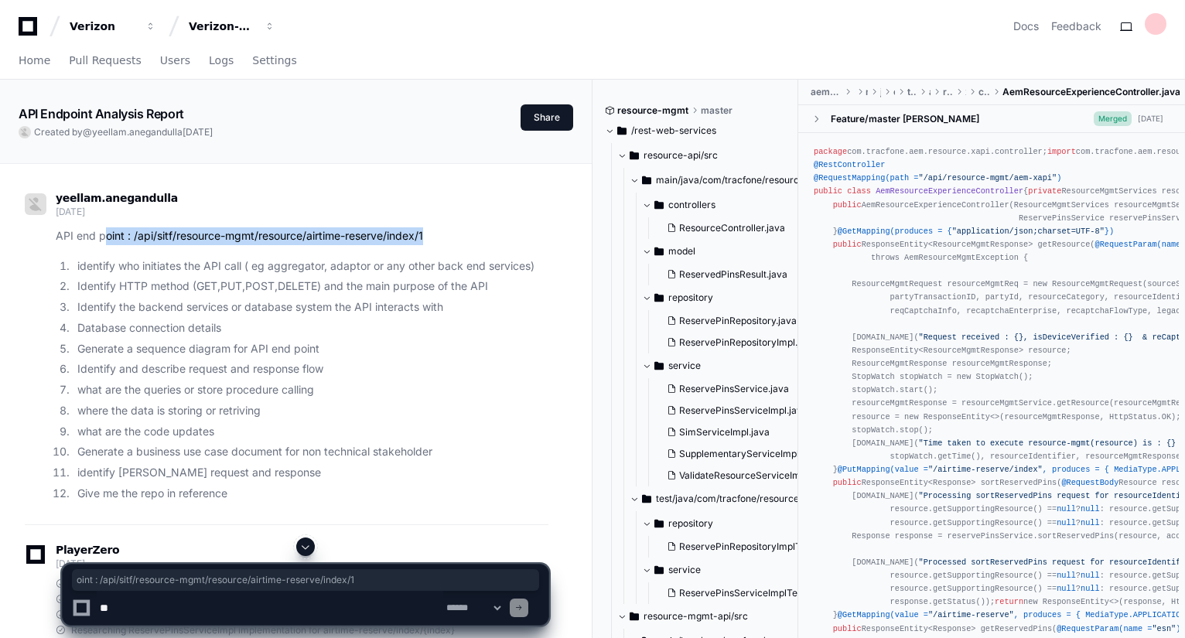
drag, startPoint x: 102, startPoint y: 236, endPoint x: 436, endPoint y: 234, distance: 334.3
click at [436, 234] on p "API end point : /api/sitf/resource-mgmt/resource/airtime-reserve/index/1" at bounding box center [302, 236] width 493 height 18
click at [397, 376] on li "Identify and describe request and response flow" at bounding box center [311, 370] width 476 height 18
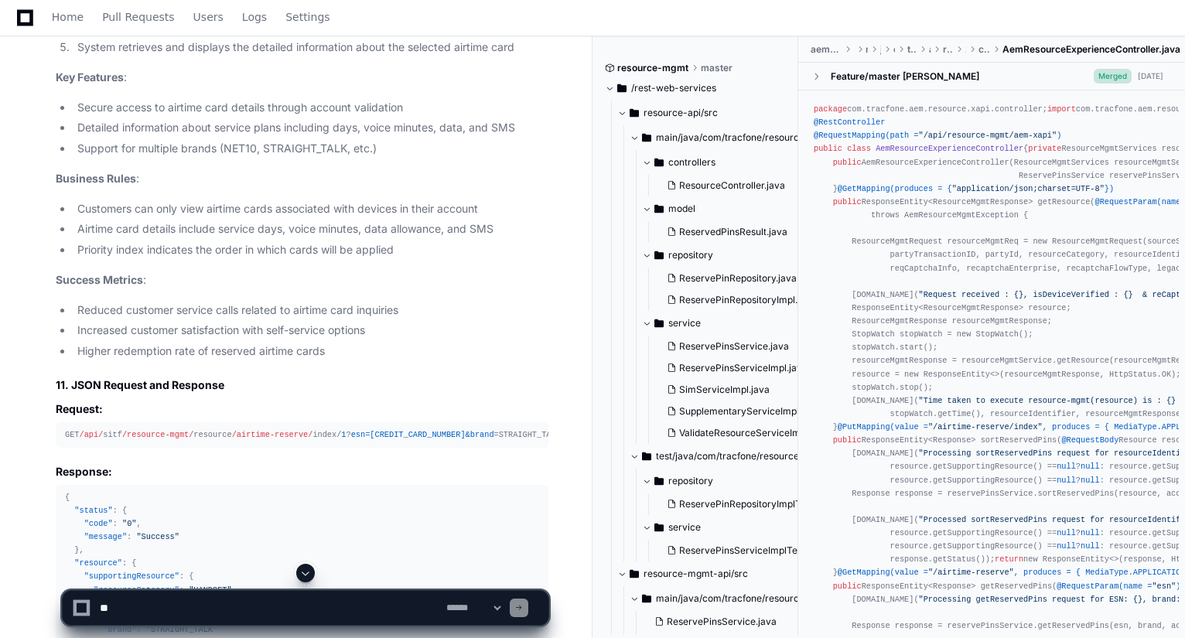
scroll to position [3312, 0]
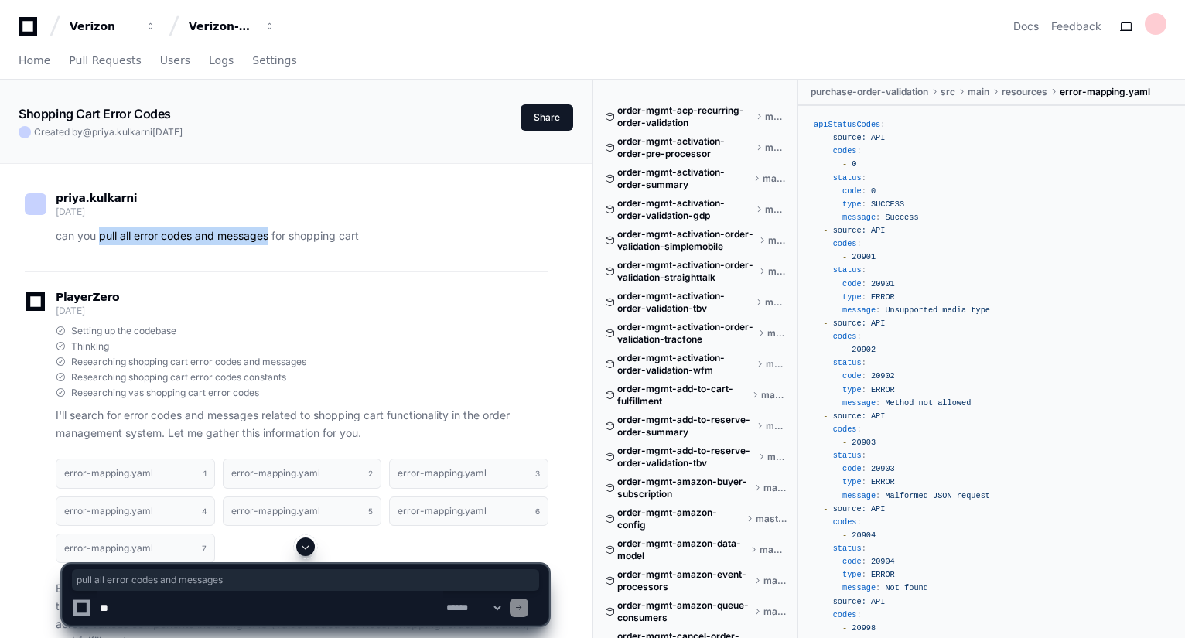
drag, startPoint x: 101, startPoint y: 233, endPoint x: 271, endPoint y: 234, distance: 169.5
click at [271, 234] on p "can you pull all error codes and messages for shopping cart" at bounding box center [302, 236] width 493 height 18
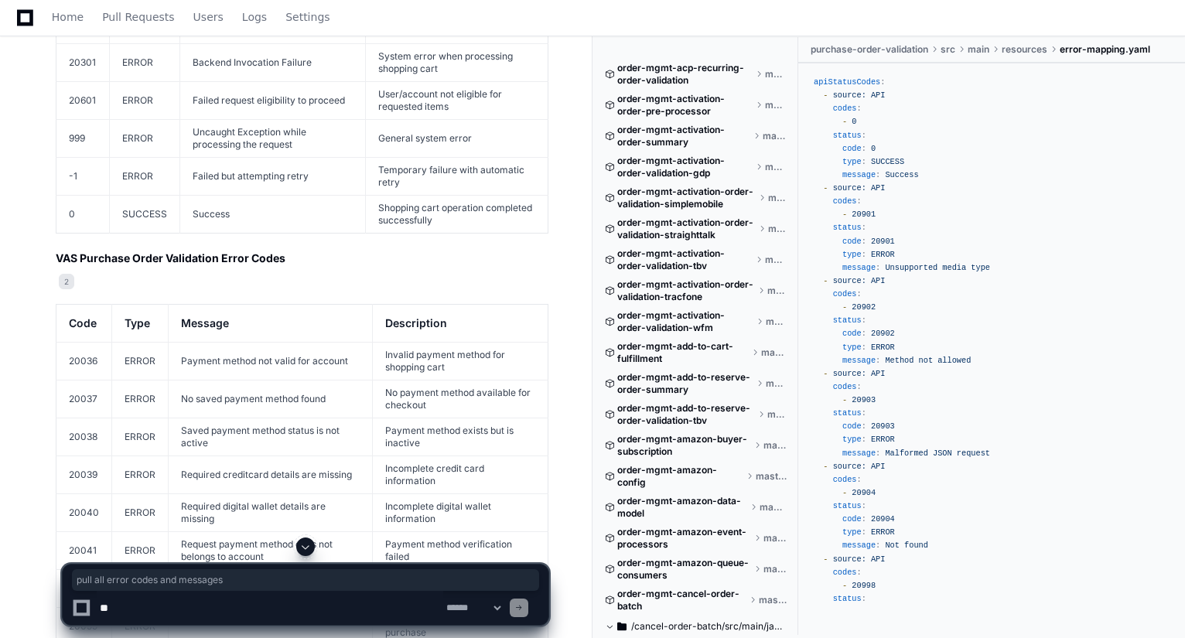
scroll to position [867, 0]
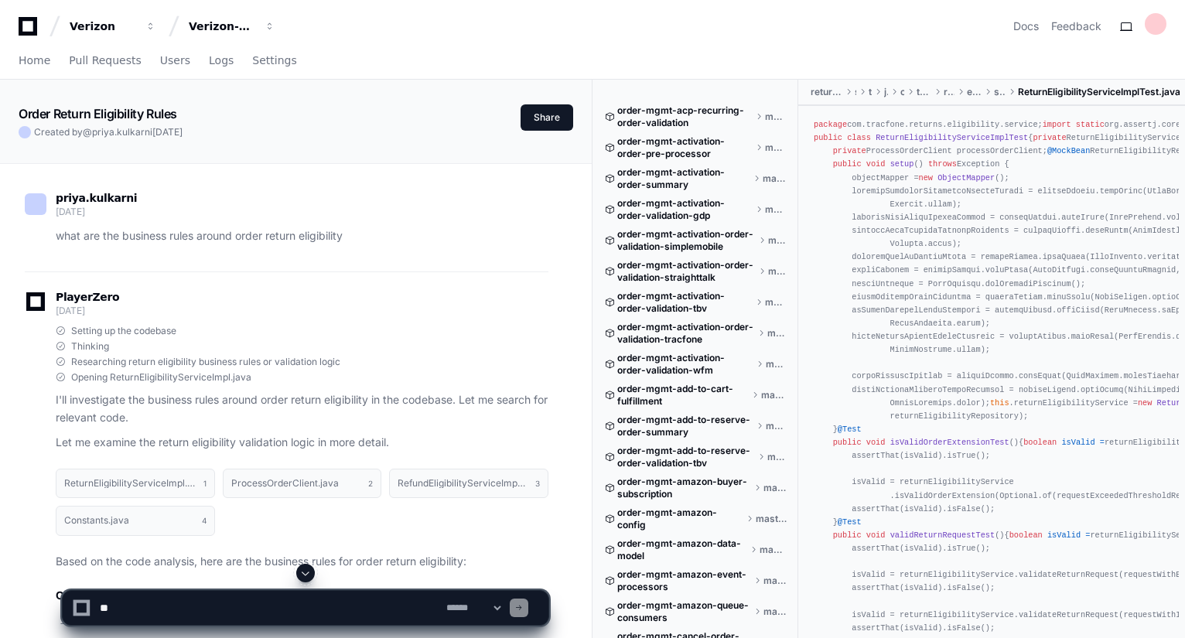
click at [197, 216] on div "priya.kulkarni [DATE]" at bounding box center [287, 206] width 524 height 26
